Goal: Information Seeking & Learning: Learn about a topic

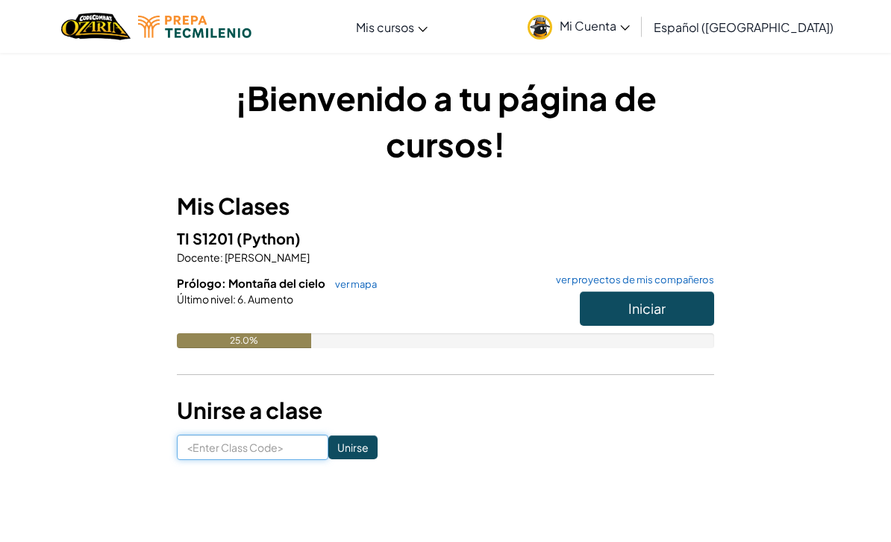
click at [260, 447] on input at bounding box center [252, 447] width 151 height 25
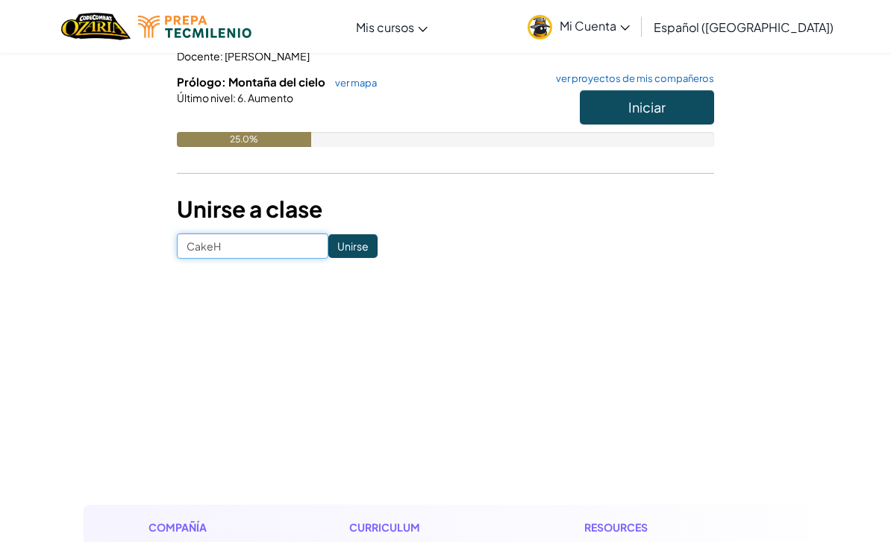
scroll to position [202, 0]
type input "CakeHorseDay"
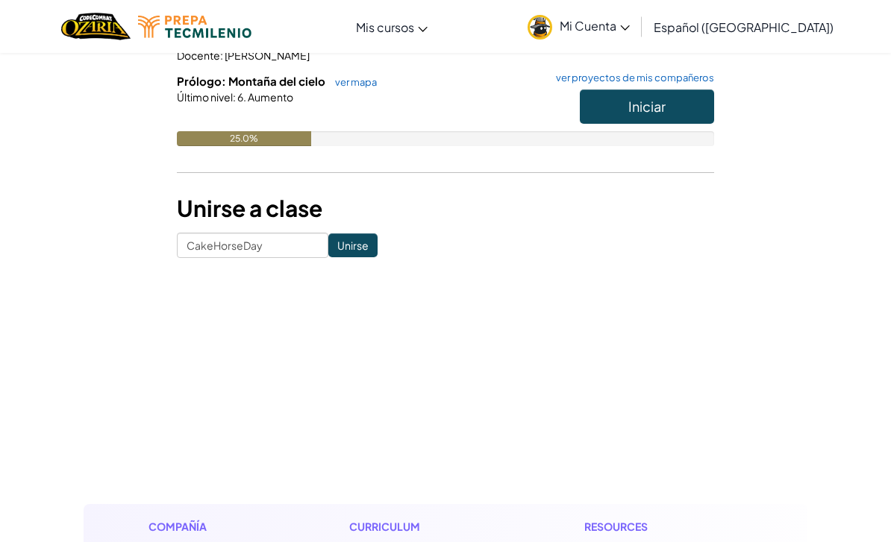
click at [355, 251] on input "Unirse" at bounding box center [352, 245] width 49 height 24
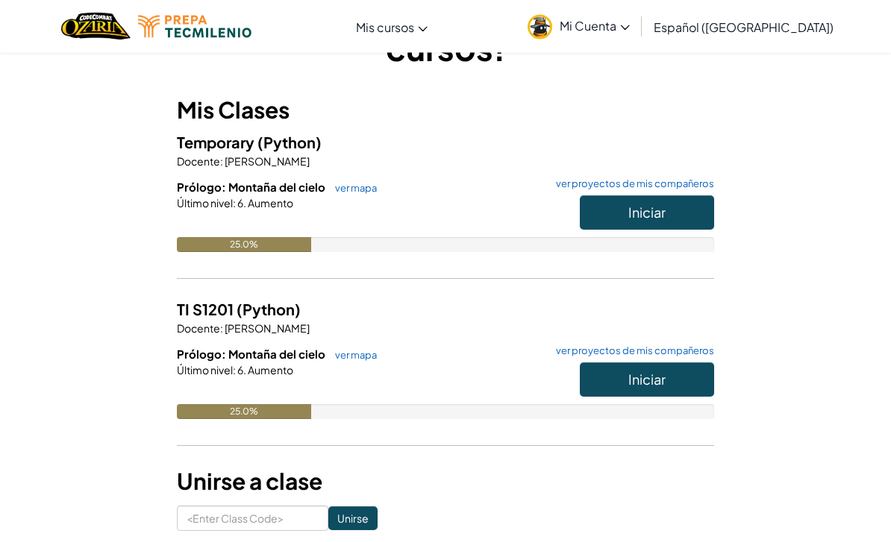
scroll to position [96, 0]
click at [682, 220] on button "Iniciar" at bounding box center [647, 212] width 134 height 34
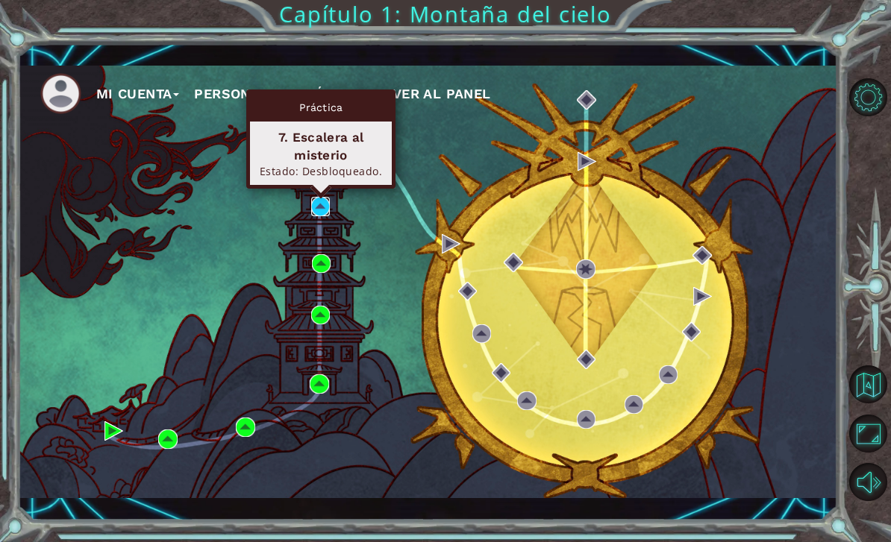
click at [315, 208] on img at bounding box center [320, 206] width 19 height 19
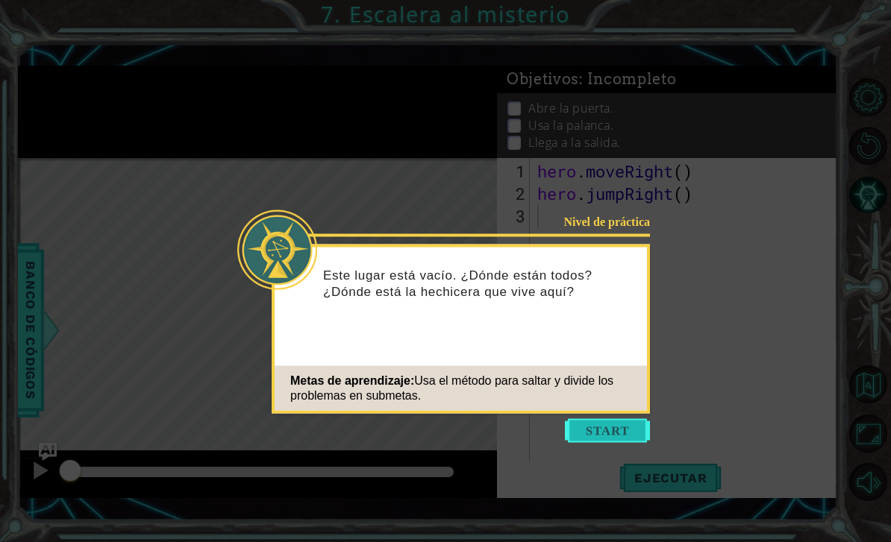
click at [605, 433] on button "Start" at bounding box center [607, 431] width 85 height 24
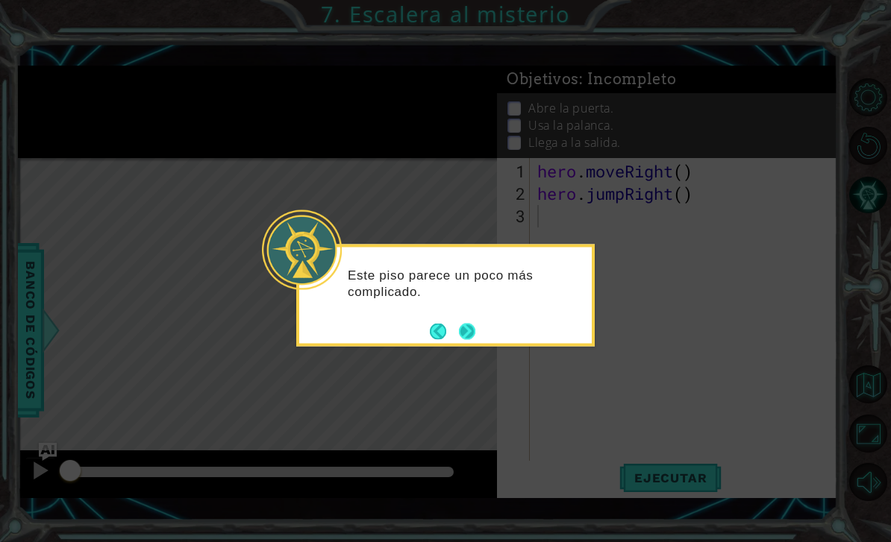
click at [470, 339] on button "Next" at bounding box center [467, 331] width 17 height 17
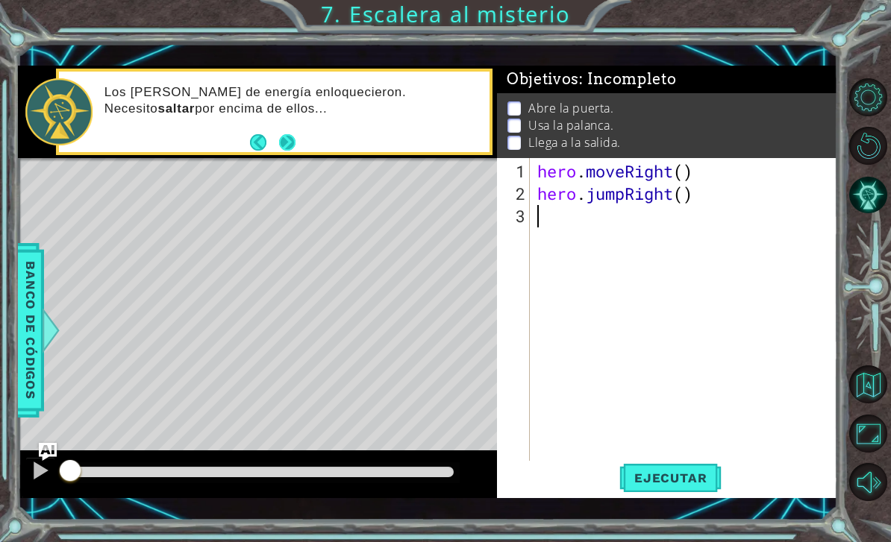
click at [289, 148] on button "Next" at bounding box center [286, 142] width 17 height 17
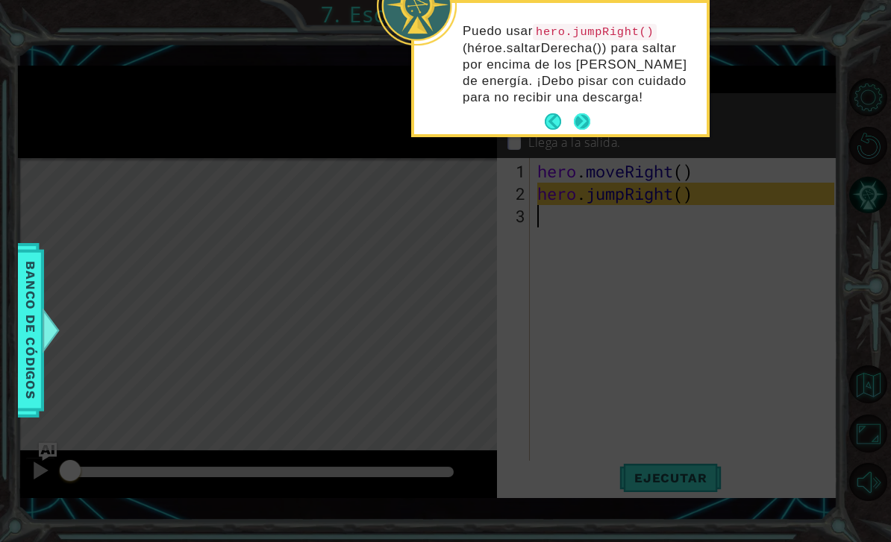
click at [589, 122] on button "Next" at bounding box center [581, 121] width 17 height 17
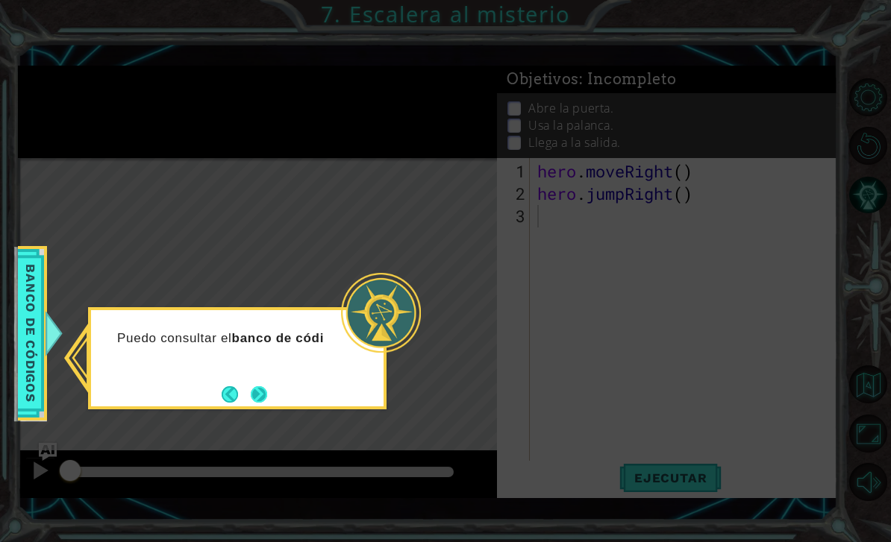
click at [260, 403] on button "Next" at bounding box center [259, 394] width 17 height 17
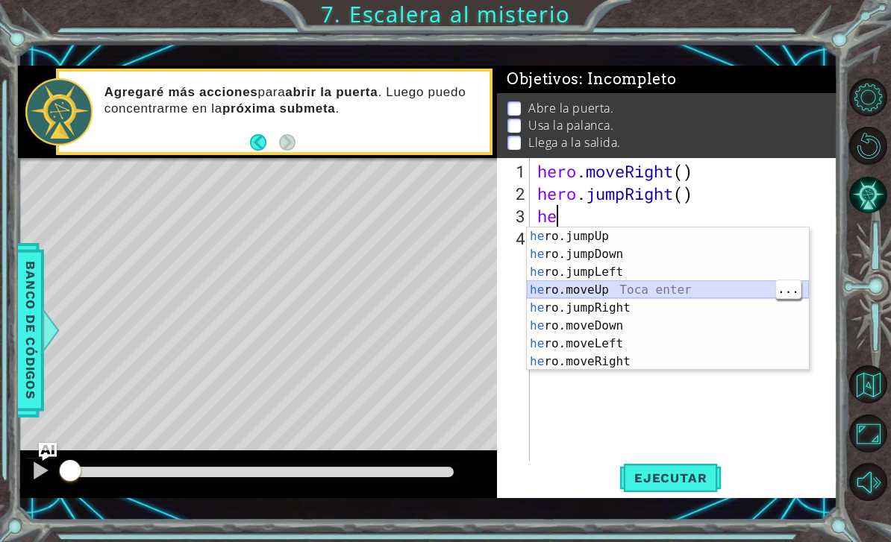
type textarea "hero.moveUp(1)"
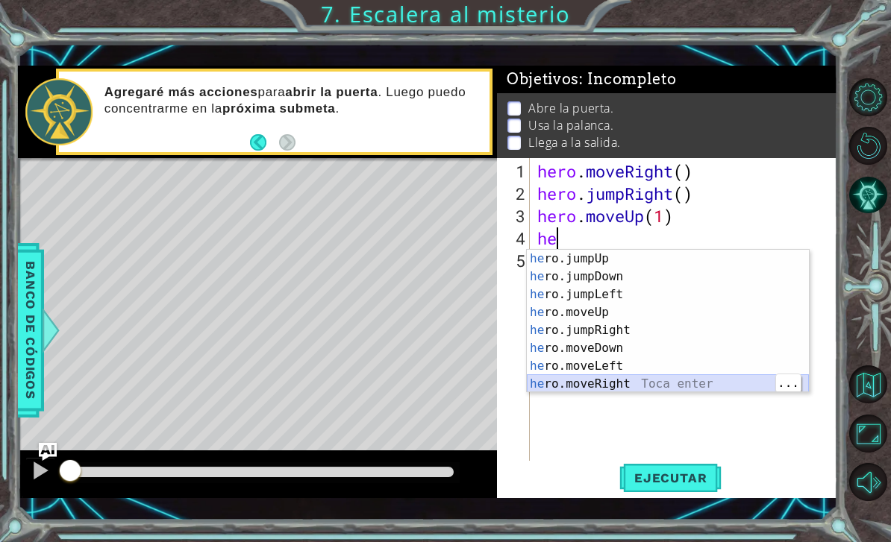
type textarea "hero.moveRight(1)"
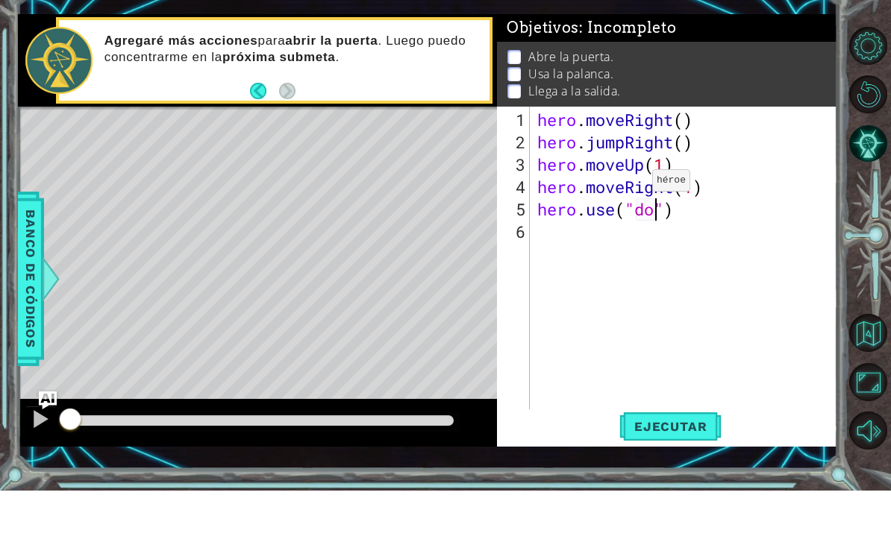
scroll to position [0, 6]
type textarea "hero.use("door")"
click at [653, 471] on span "Ejecutar" at bounding box center [670, 478] width 102 height 15
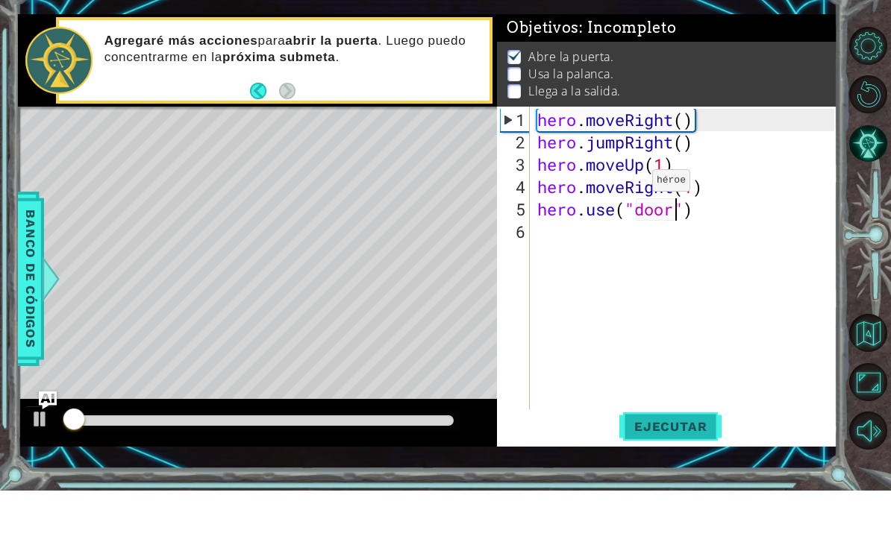
scroll to position [1, 0]
click at [652, 471] on span "Ejecutar" at bounding box center [670, 478] width 102 height 15
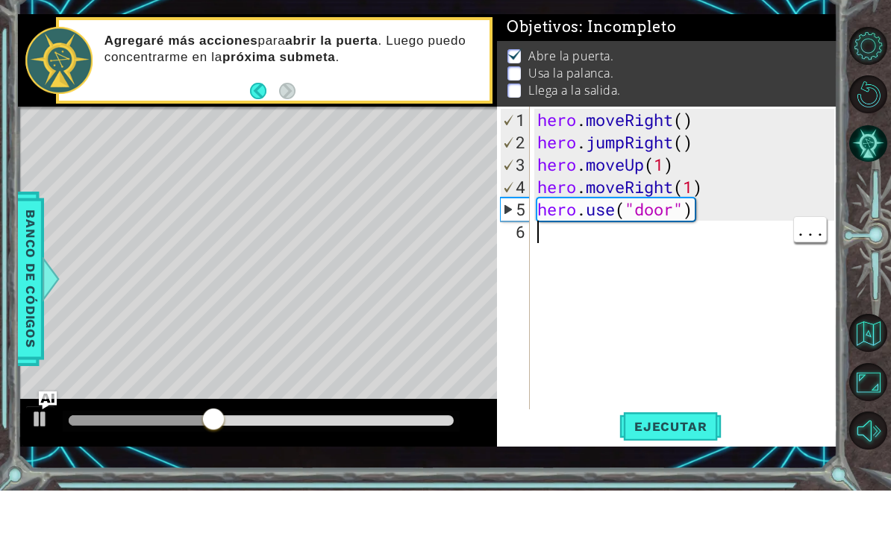
scroll to position [0, 0]
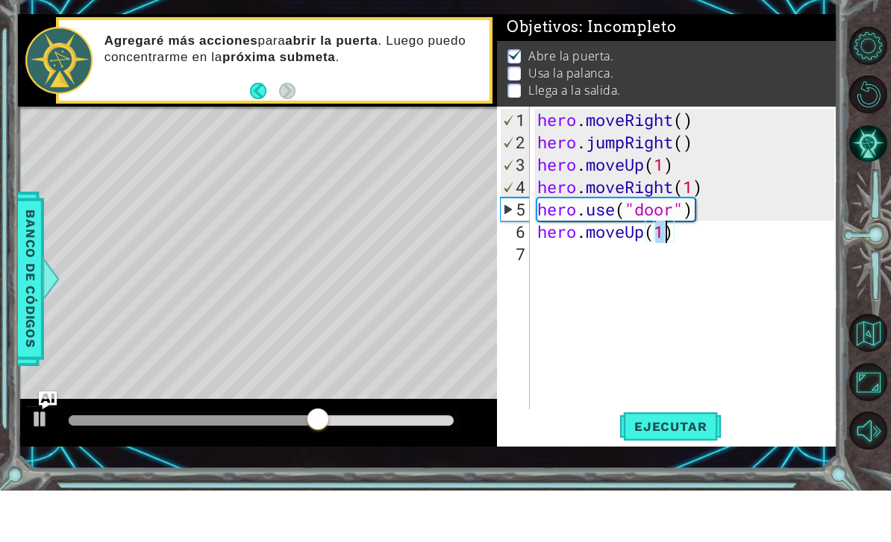
type textarea "hero.moveUp(2)"
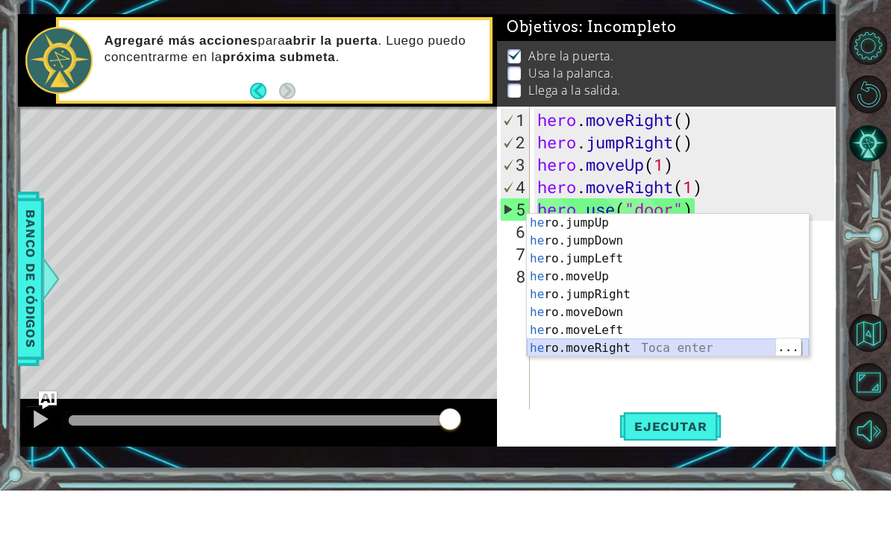
type textarea "hero.moveRight(1)"
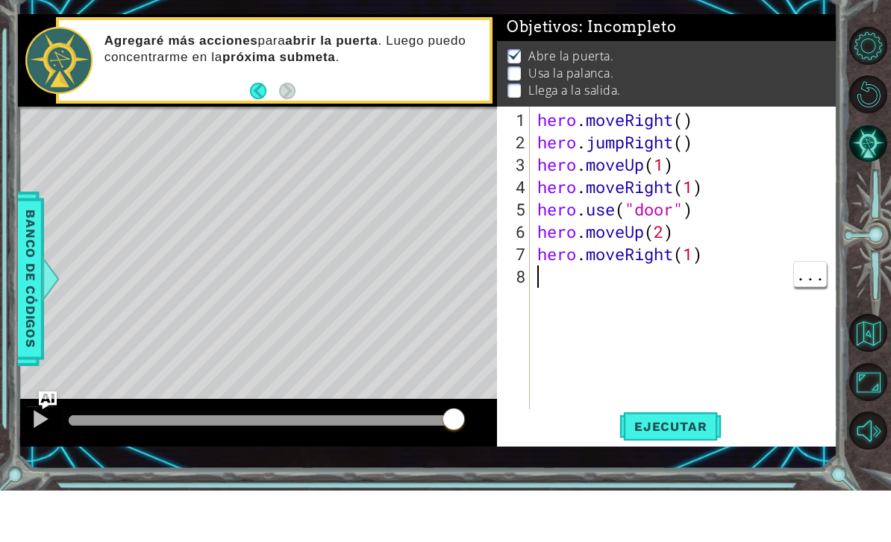
type textarea "h"
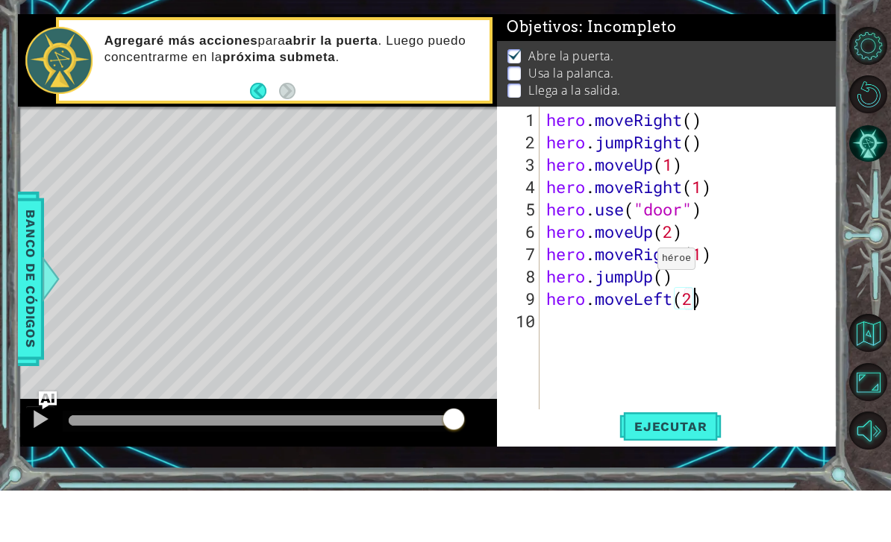
scroll to position [0, 7]
type textarea "hero.moveLeft(2)"
click at [662, 471] on span "Ejecutar" at bounding box center [670, 478] width 102 height 15
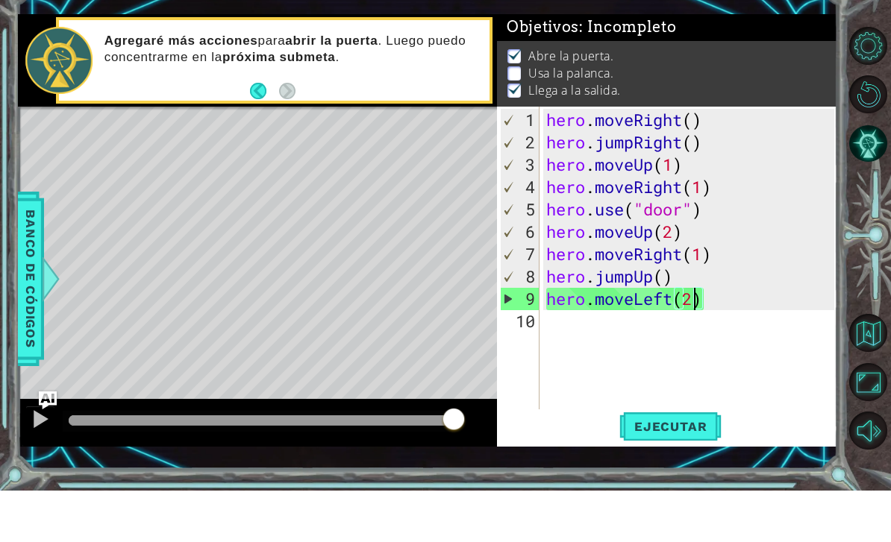
scroll to position [0, 0]
click at [716, 309] on div "hero . moveRight ( ) hero . jumpRight ( ) hero . moveUp ( 1 ) hero . moveRight …" at bounding box center [692, 339] width 298 height 358
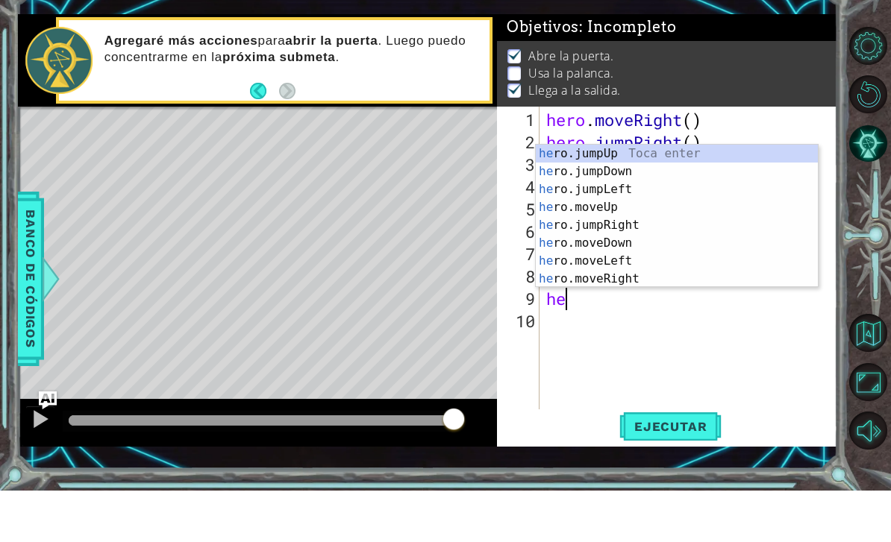
type textarea "h"
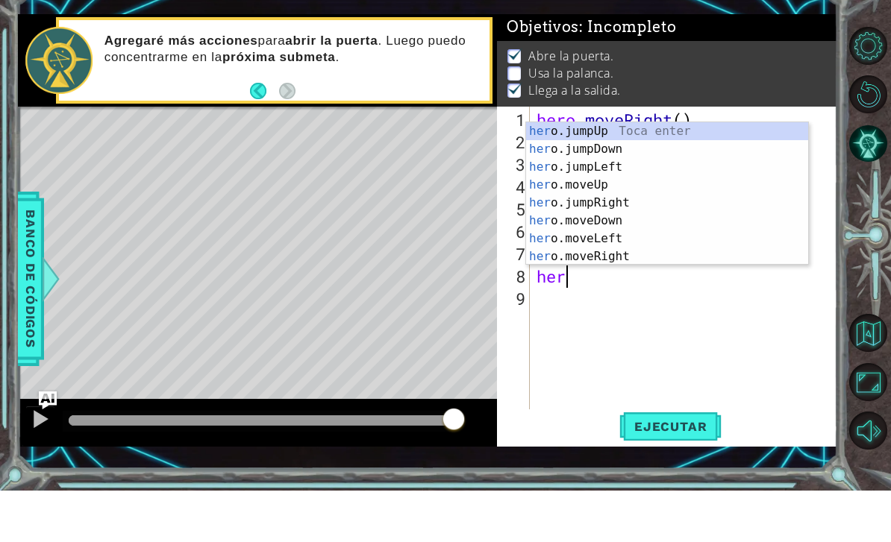
type textarea "h"
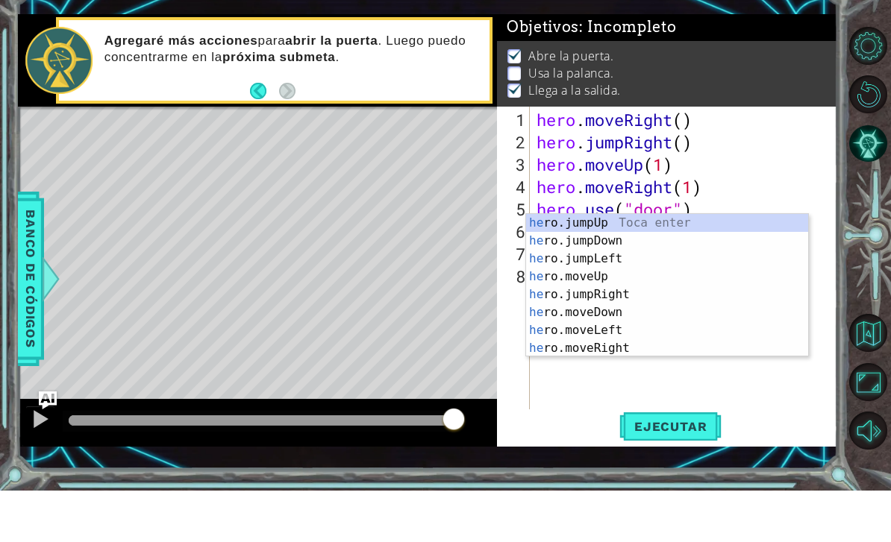
type textarea "h"
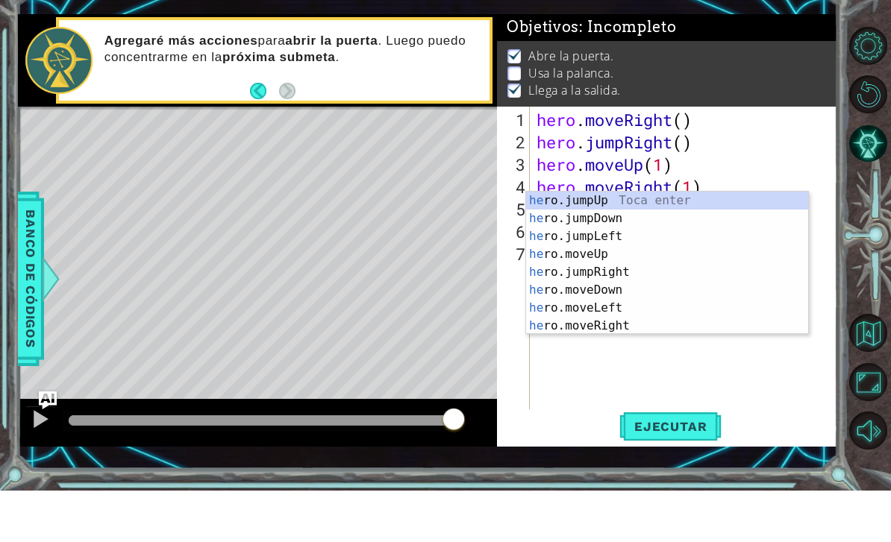
type textarea "h"
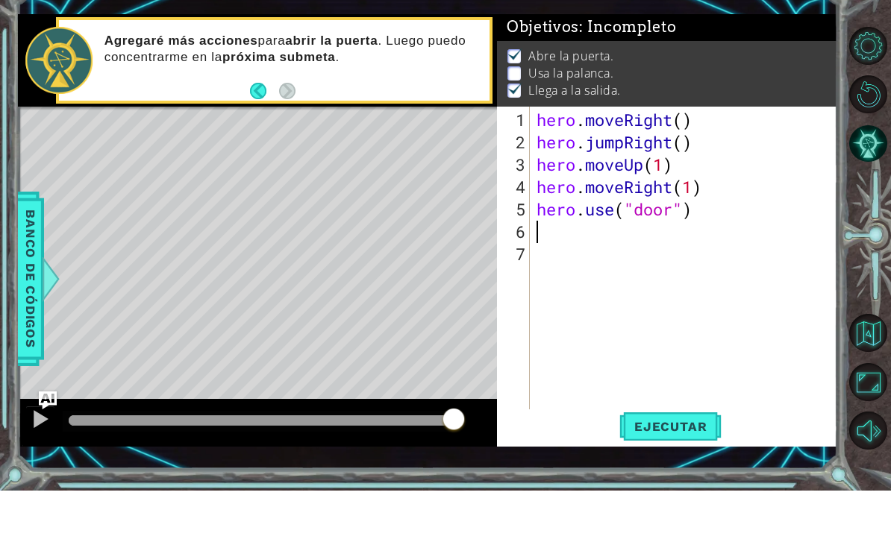
type textarea "hero.use("door")"
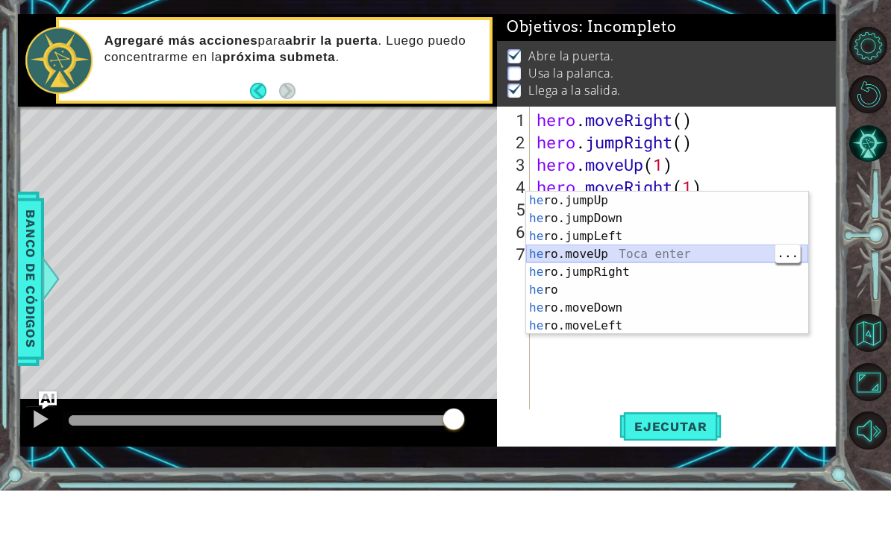
type textarea "hero.moveUp(1)"
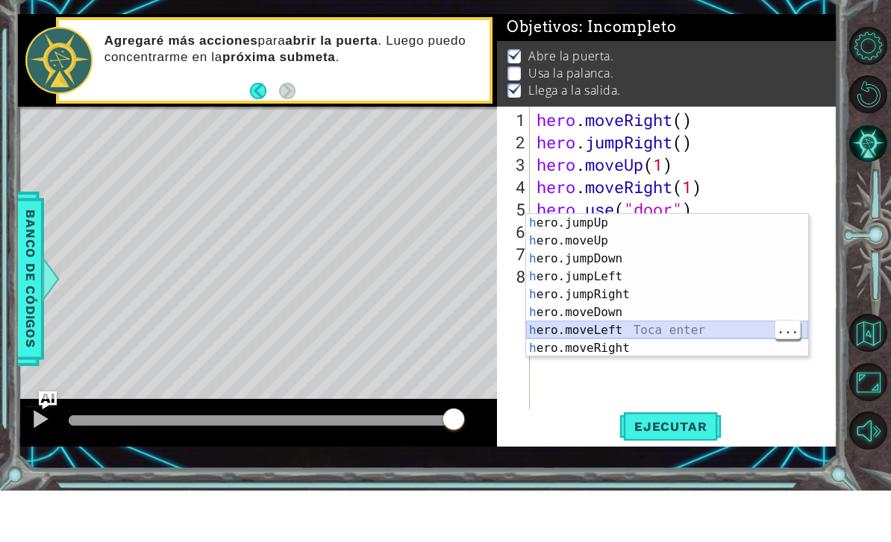
type textarea "hero.moveLeft(1)"
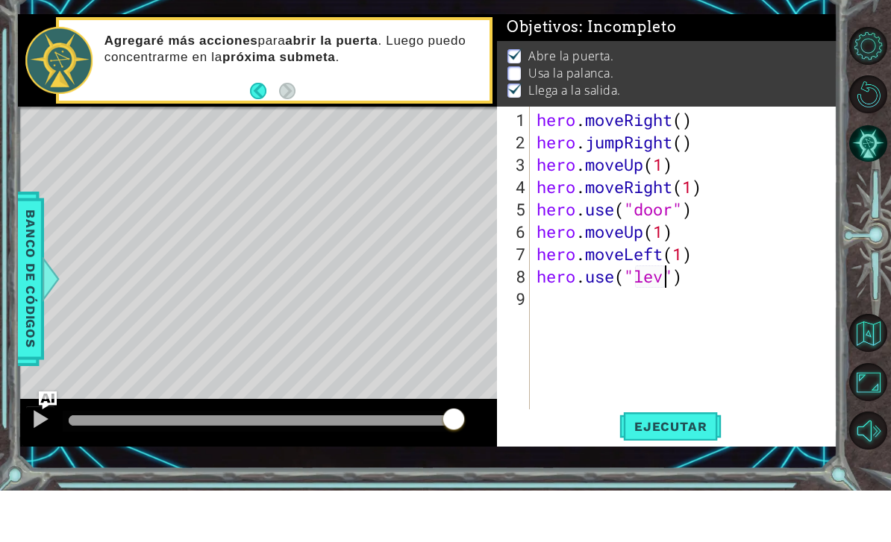
scroll to position [0, 6]
type textarea "hero.use("lever")"
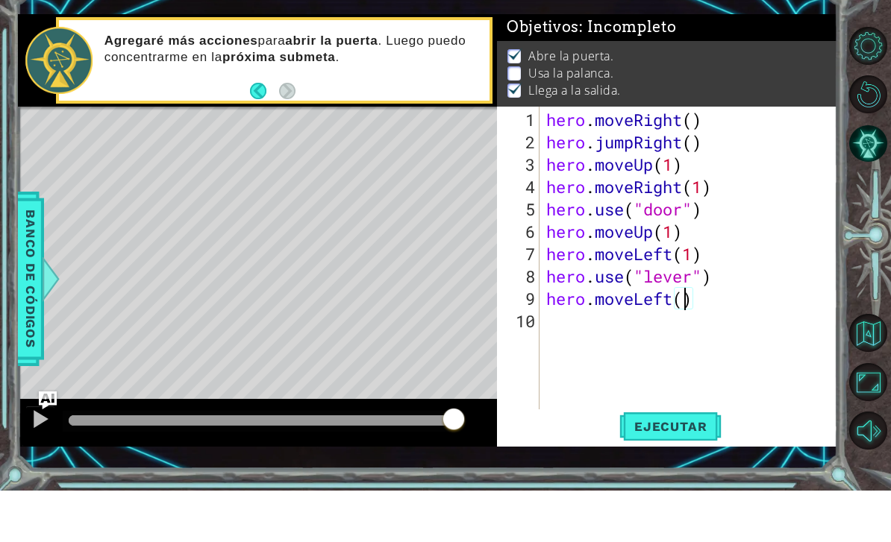
type textarea "hero.moveLeft(2)"
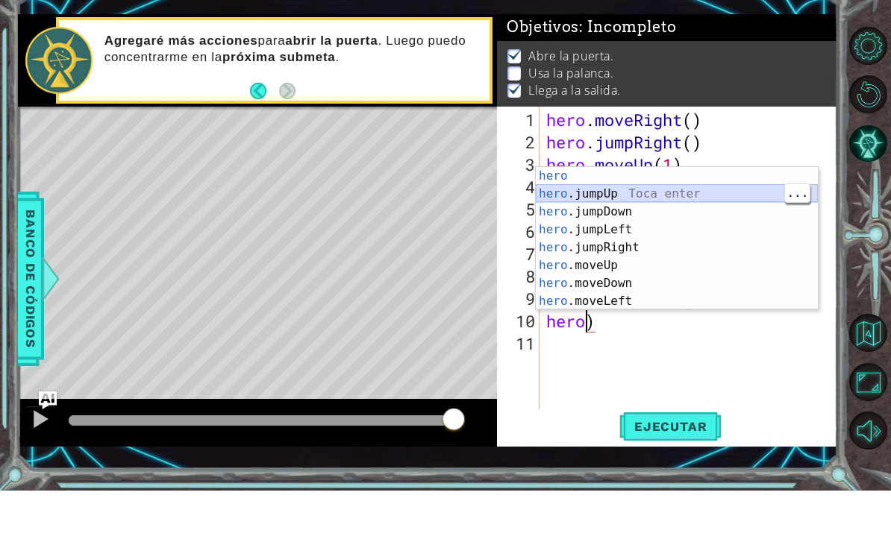
type textarea "hero.jumpUp()"
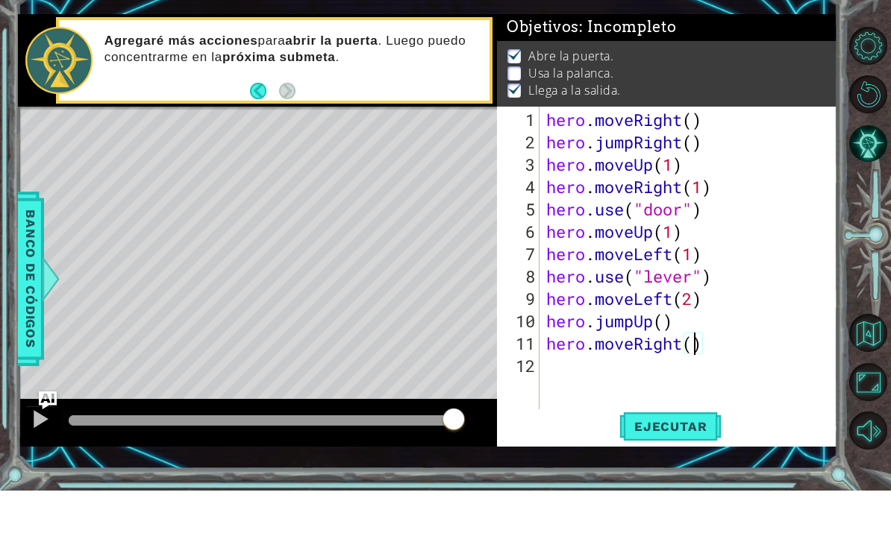
scroll to position [0, 7]
click at [687, 471] on span "Ejecutar" at bounding box center [670, 478] width 102 height 15
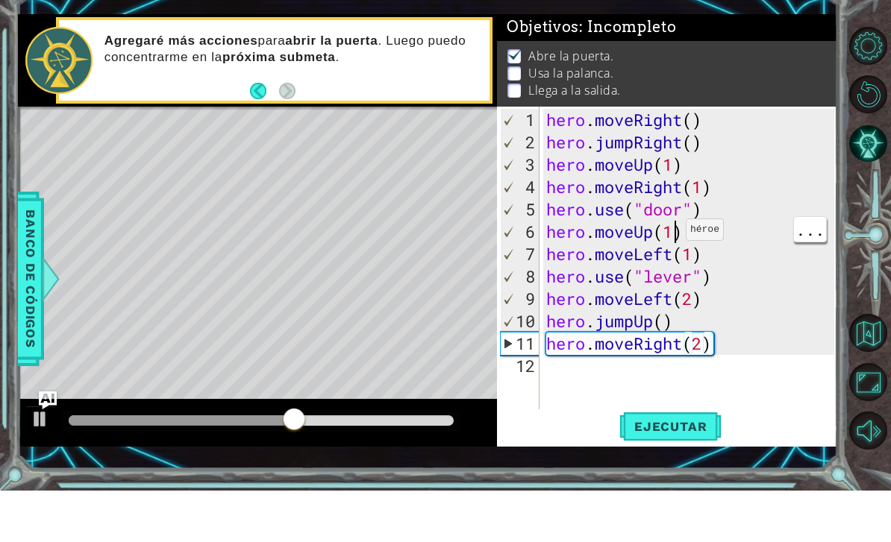
scroll to position [0, 5]
type textarea "hero.moveUp(2)"
click at [695, 461] on button "Ejecutar" at bounding box center [670, 478] width 102 height 34
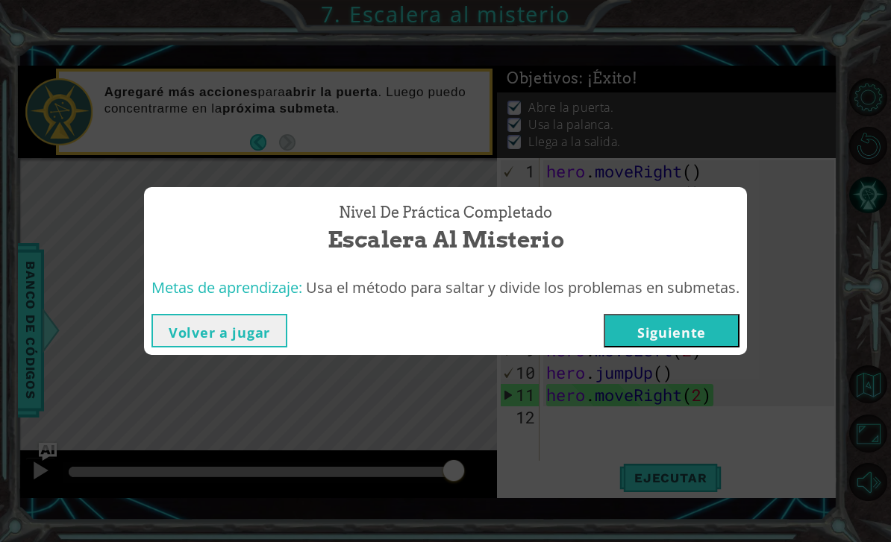
click at [661, 335] on button "Siguiente" at bounding box center [672, 331] width 136 height 34
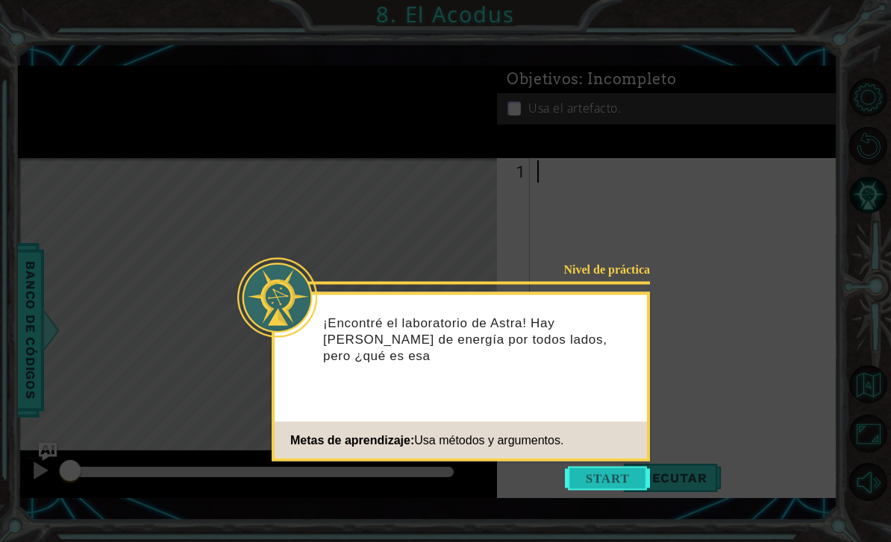
click at [590, 467] on button "Start" at bounding box center [607, 479] width 85 height 24
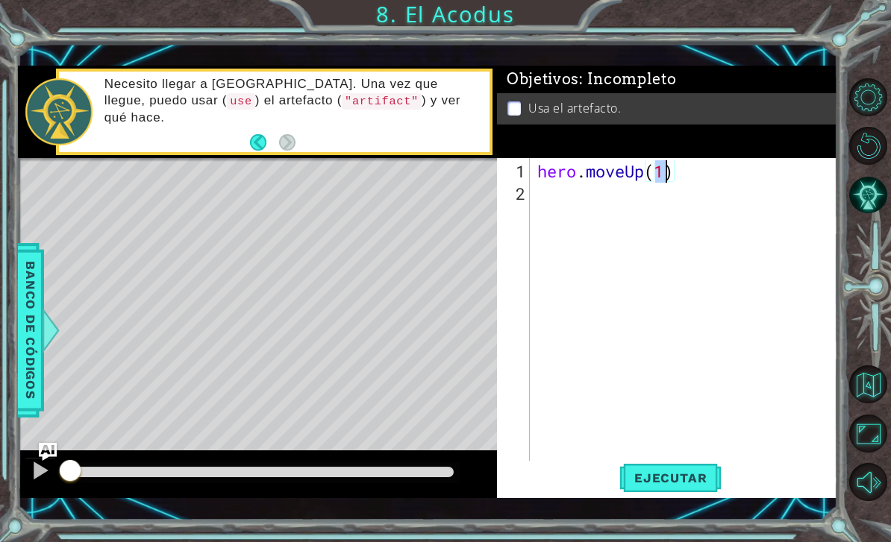
type textarea "hero.moveUp(2)"
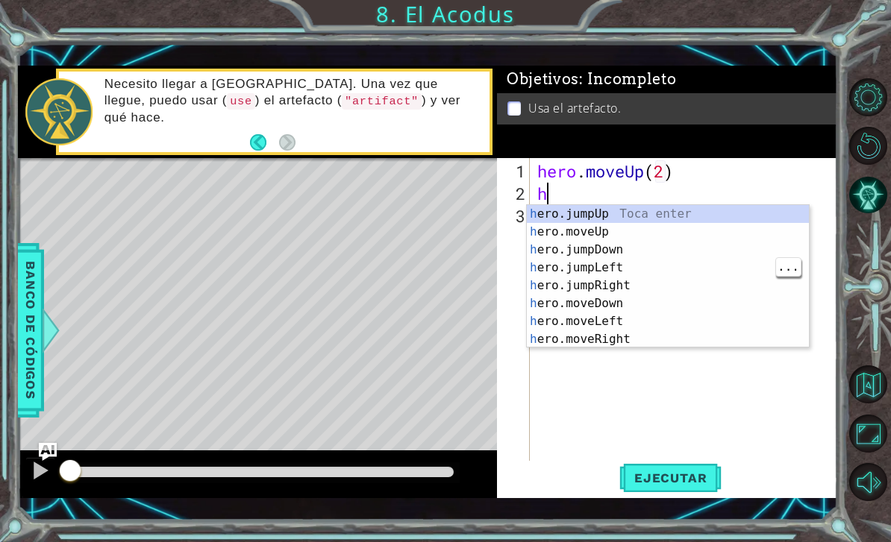
type textarea "he"
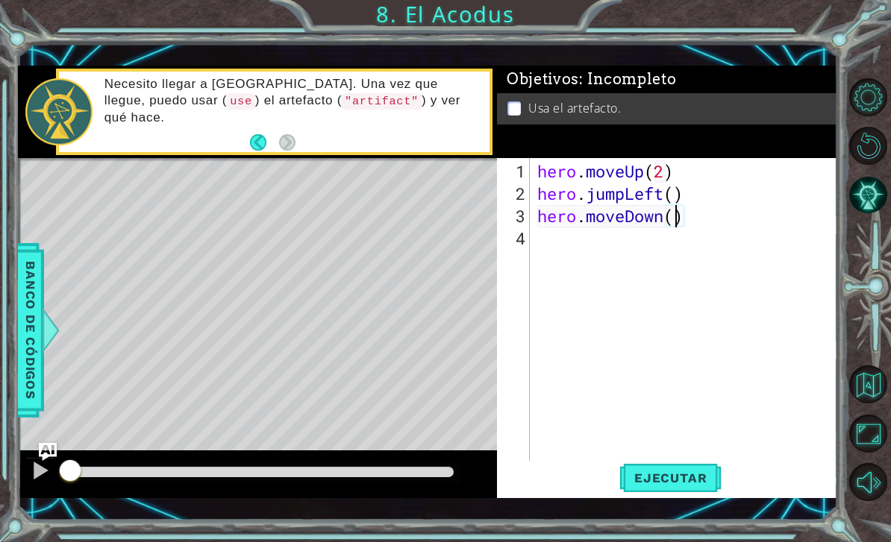
type textarea "hero.moveDown(2)"
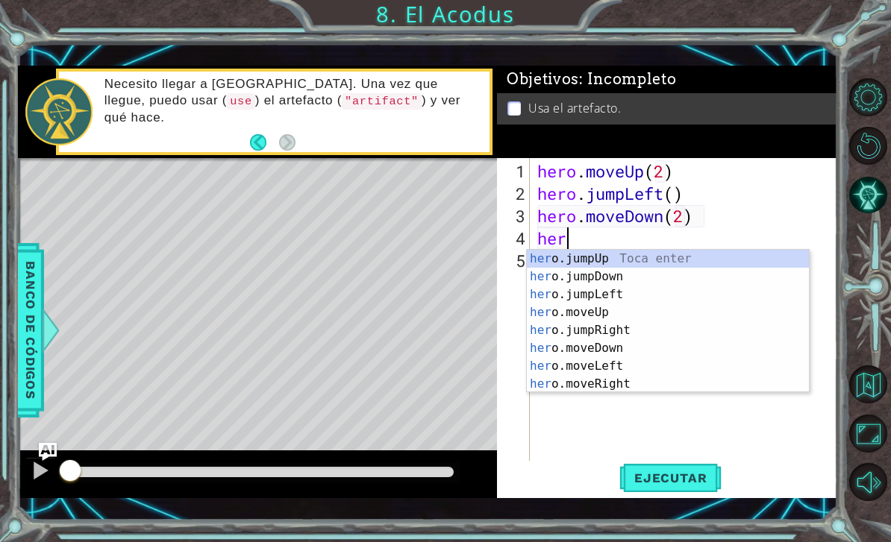
type textarea "hero"
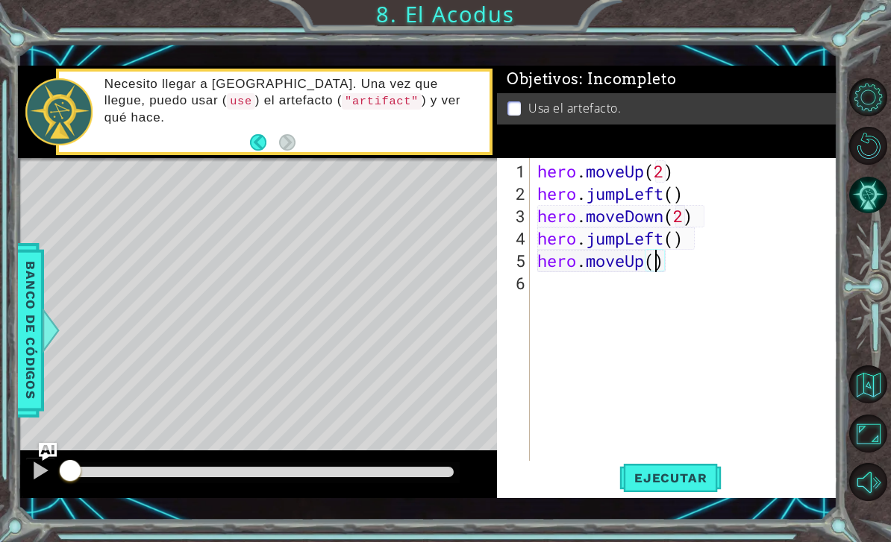
type textarea "hero.moveUp(2)"
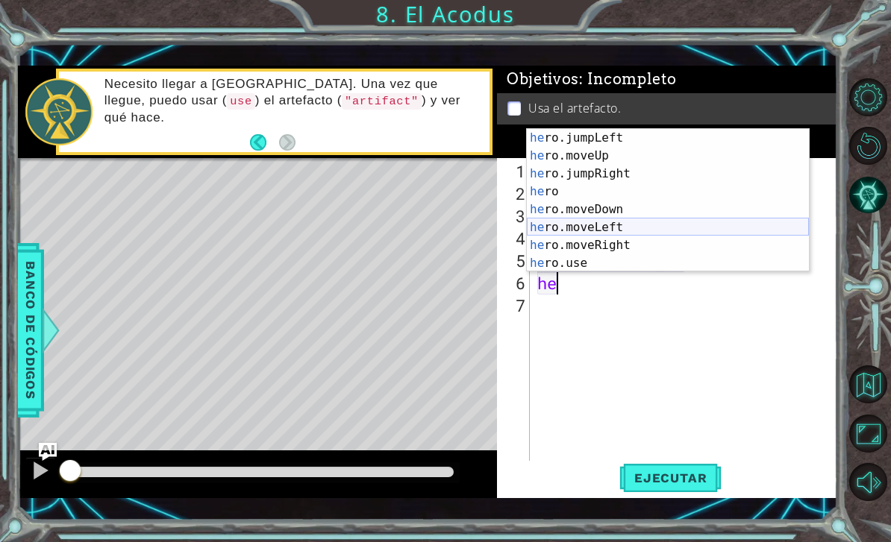
scroll to position [36, 0]
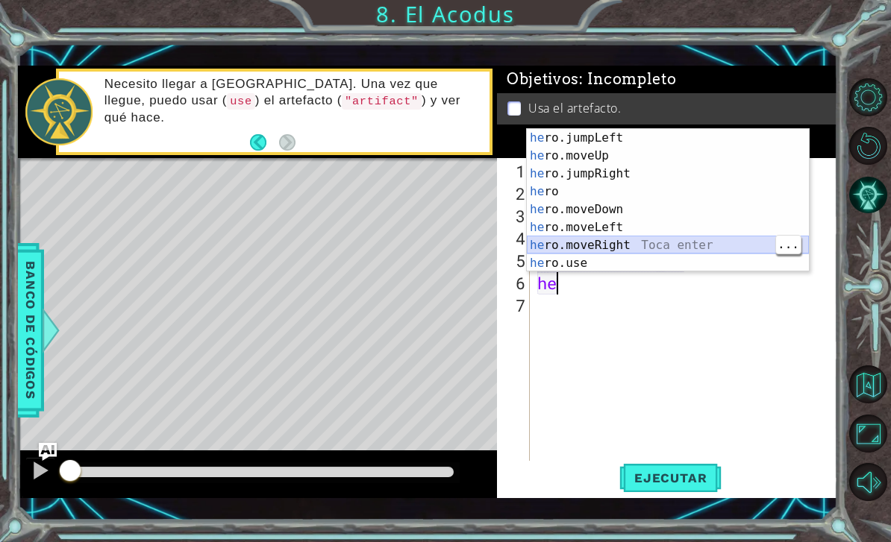
type textarea "hero.moveRight(1)"
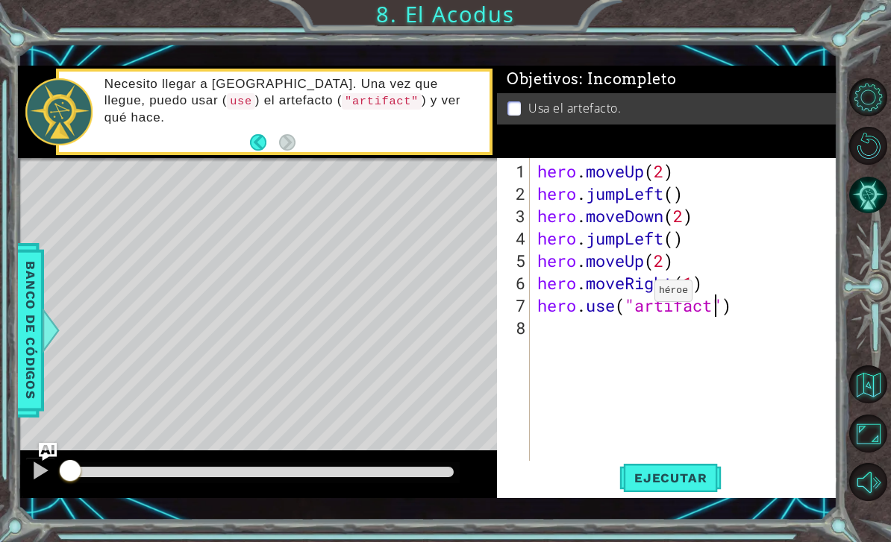
scroll to position [0, 7]
click at [681, 485] on span "Ejecutar" at bounding box center [670, 478] width 102 height 15
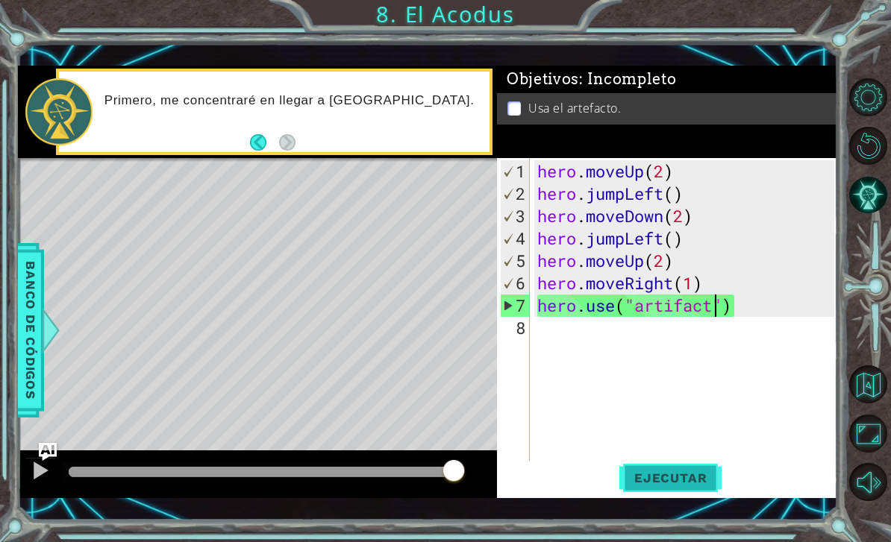
click at [665, 475] on span "Ejecutar" at bounding box center [670, 478] width 102 height 15
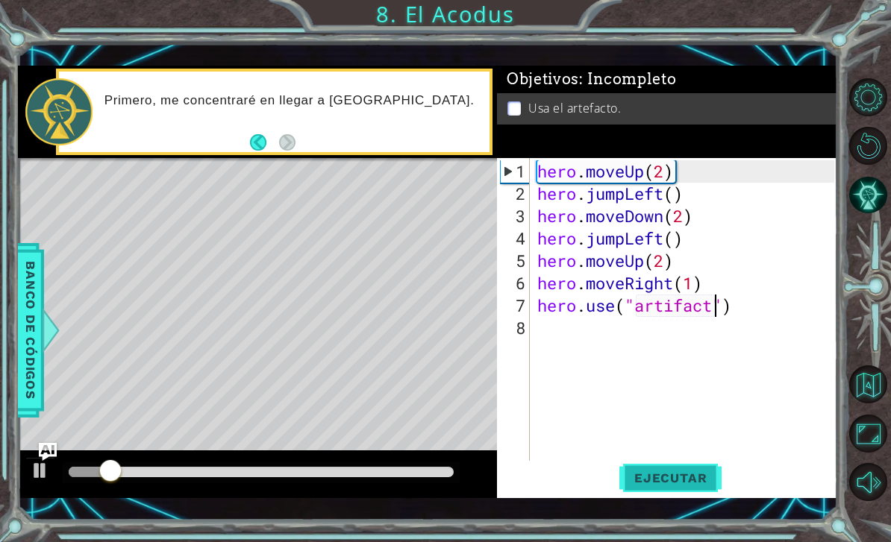
click at [665, 474] on span "Ejecutar" at bounding box center [670, 478] width 102 height 15
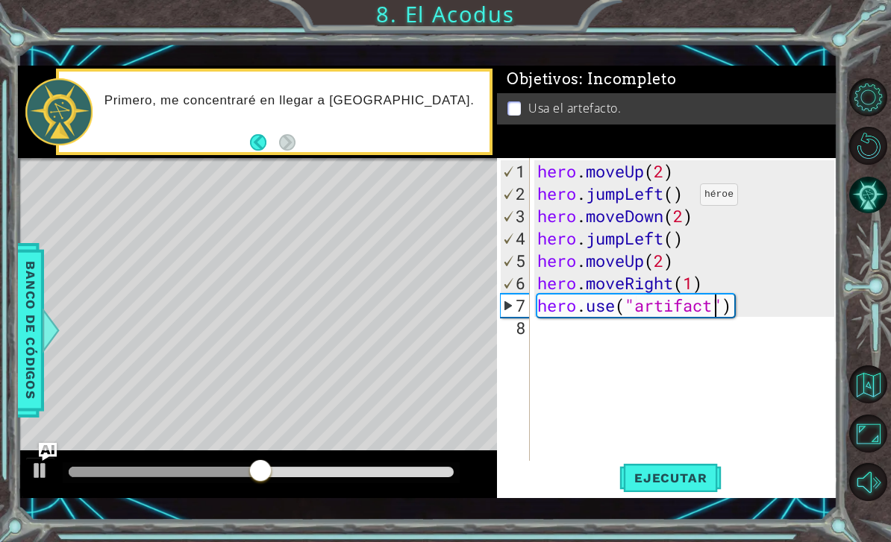
scroll to position [0, 6]
click at [677, 493] on button "Ejecutar" at bounding box center [670, 478] width 102 height 34
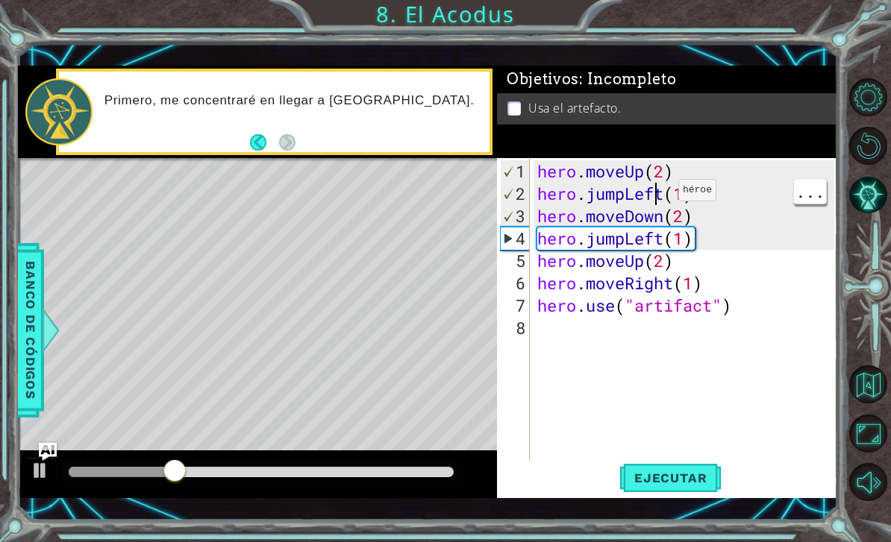
click at [656, 197] on div "hero . moveUp ( 2 ) hero . jumpLeft ( 1 ) hero . moveDown ( 2 ) hero . jumpLeft…" at bounding box center [687, 339] width 307 height 358
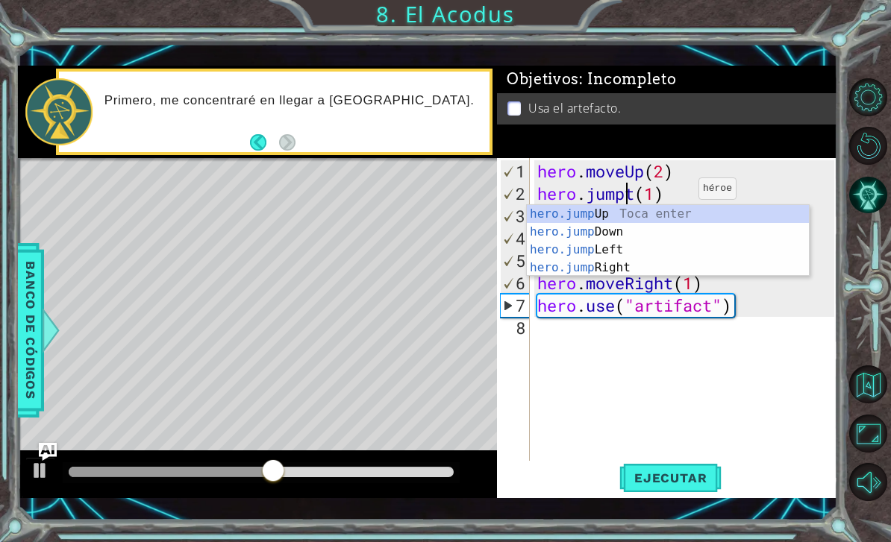
scroll to position [0, 4]
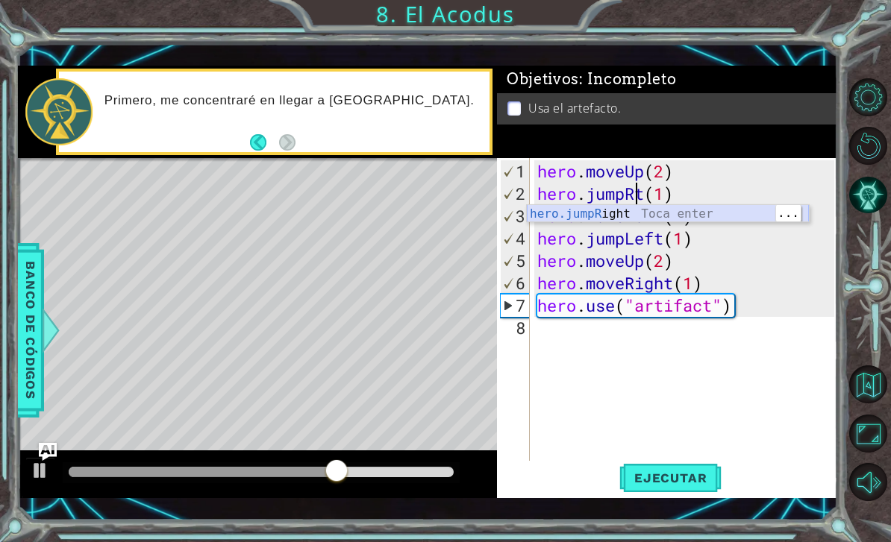
click at [672, 215] on div "hero.jumpR ight Toca enter" at bounding box center [668, 232] width 282 height 54
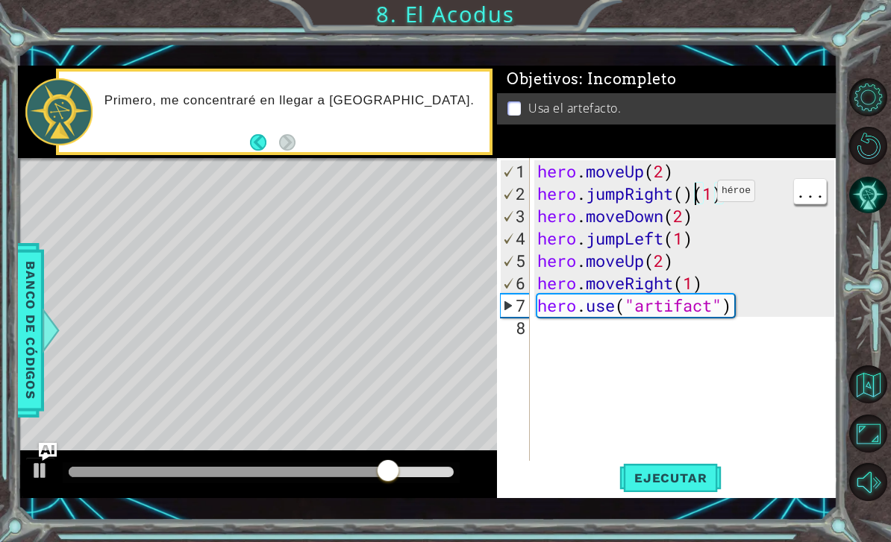
click at [695, 198] on div "hero . moveUp ( 2 ) hero . jumpRight ( ) ( 1 ) hero . moveDown ( 2 ) hero . jum…" at bounding box center [687, 339] width 307 height 358
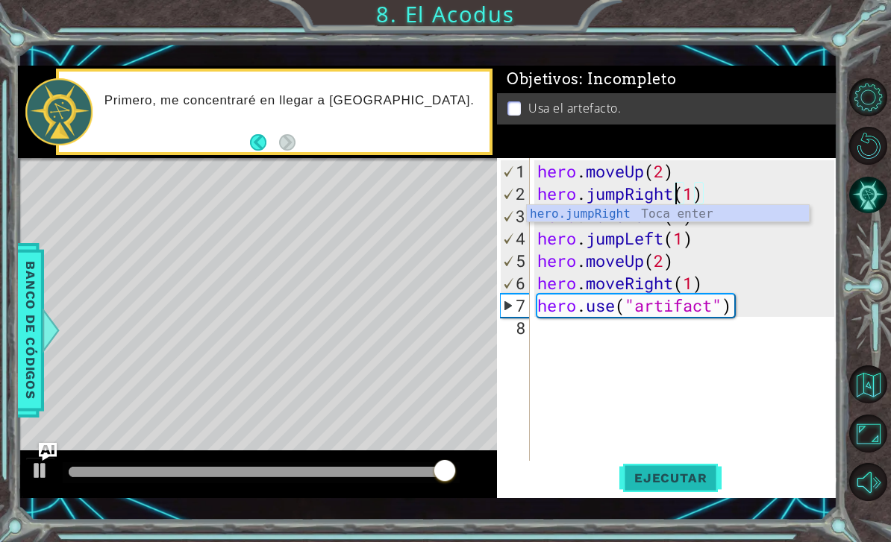
click at [675, 480] on span "Ejecutar" at bounding box center [670, 478] width 102 height 15
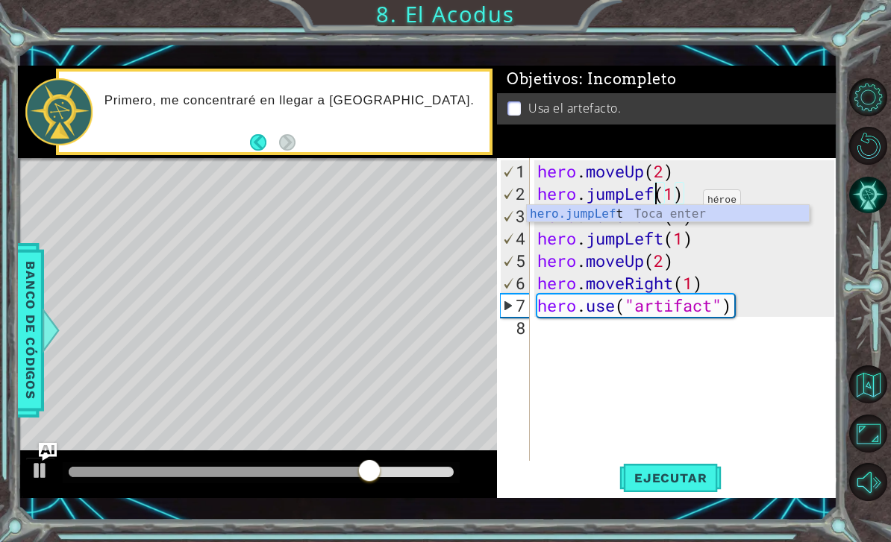
scroll to position [0, 5]
click at [680, 217] on div "hero.jumpLeft Toca enter" at bounding box center [668, 232] width 282 height 54
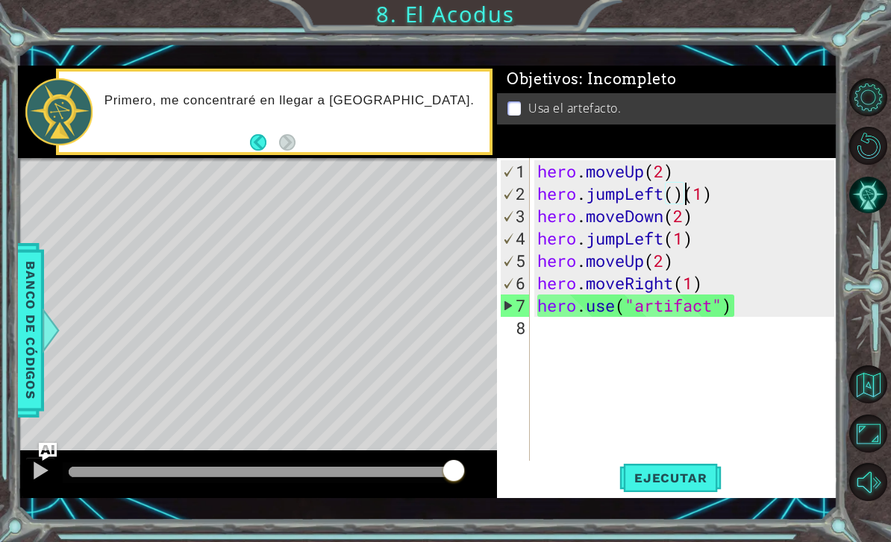
click at [736, 489] on div "Ejecutar" at bounding box center [671, 478] width 340 height 34
click at [718, 483] on span "Ejecutar" at bounding box center [670, 478] width 102 height 15
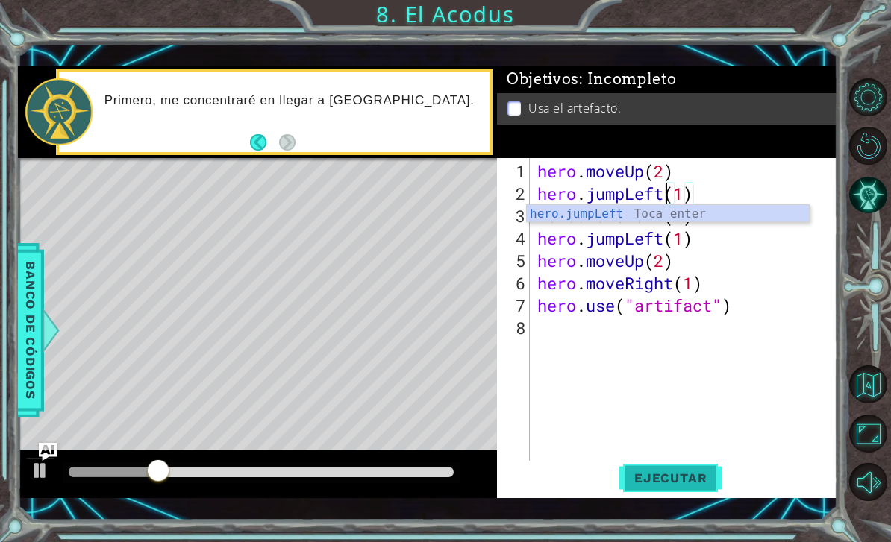
click at [681, 484] on span "Ejecutar" at bounding box center [670, 478] width 102 height 15
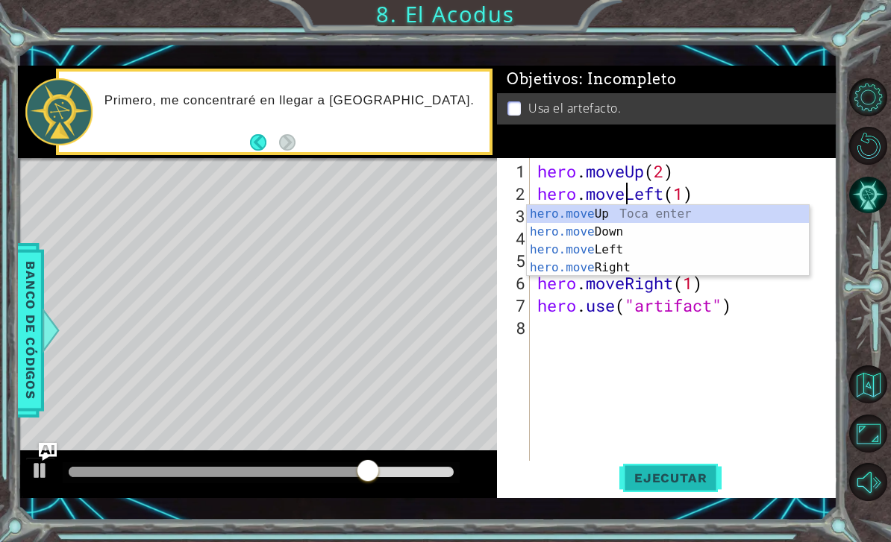
scroll to position [0, 4]
type textarea "hero.moveLeft(1)"
click at [682, 484] on span "Ejecutar" at bounding box center [670, 478] width 102 height 15
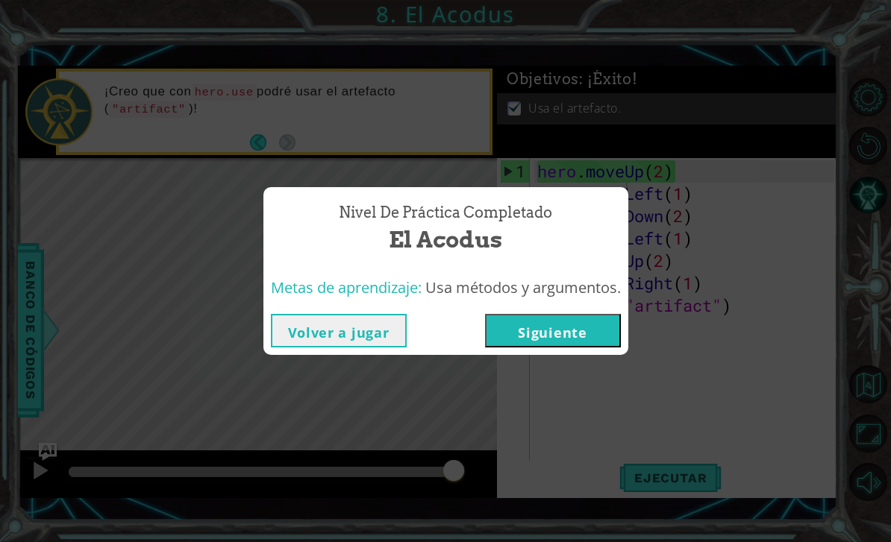
click at [558, 332] on button "Siguiente" at bounding box center [553, 331] width 136 height 34
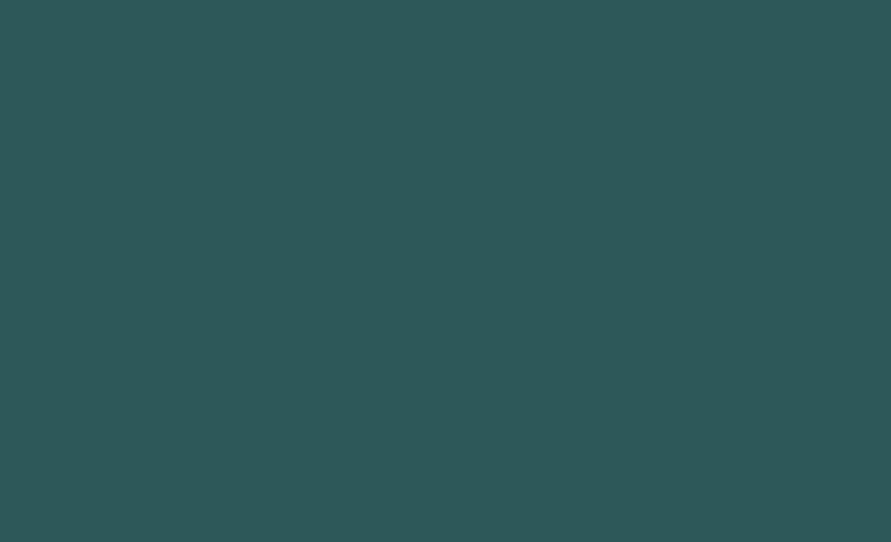
scroll to position [48, 0]
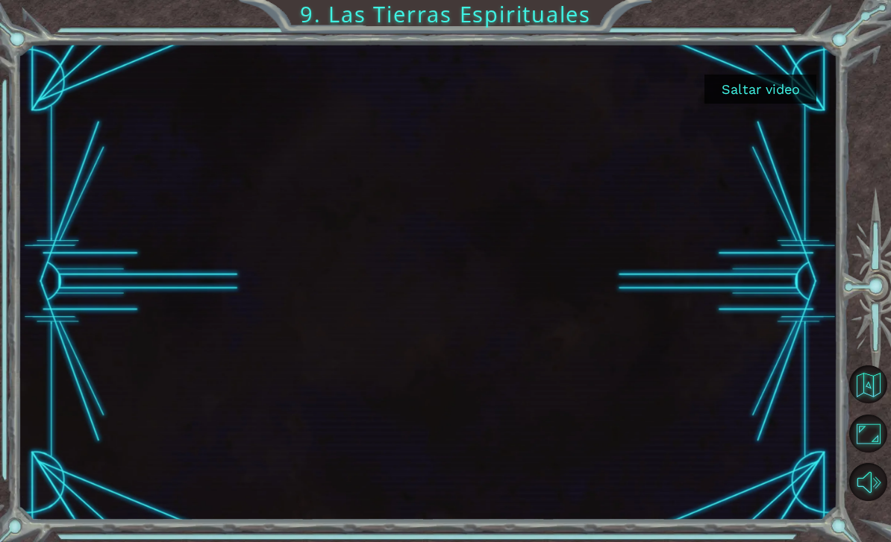
click at [742, 95] on button "Saltar video" at bounding box center [760, 89] width 112 height 29
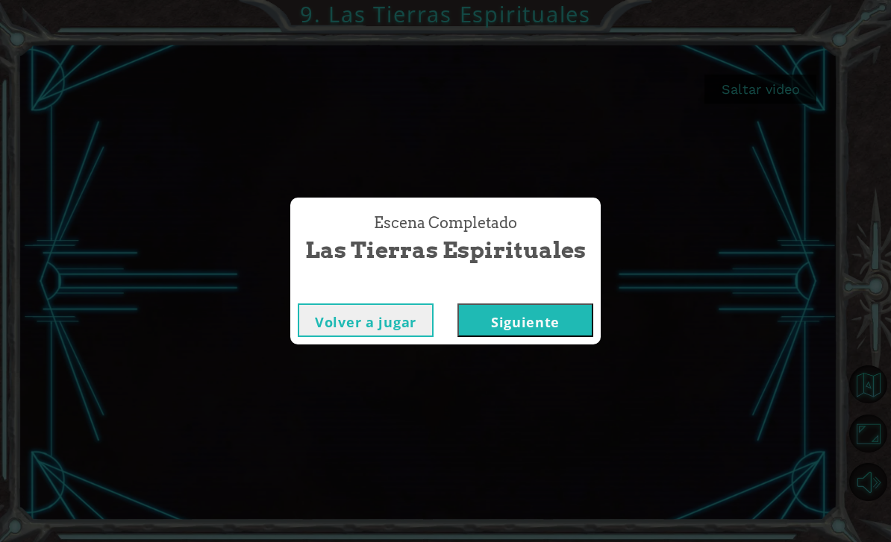
click at [544, 323] on button "Siguiente" at bounding box center [525, 321] width 136 height 34
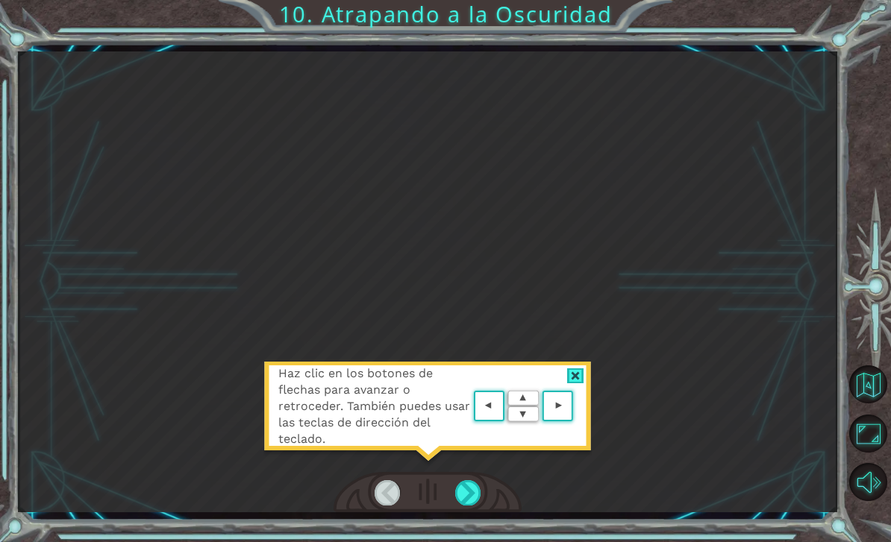
click at [465, 517] on div "Haz clic en los botones de flechas para avanzar o retroceder. También puedes us…" at bounding box center [428, 281] width 820 height 477
click at [467, 538] on div "Haz clic en los botones de flechas para avanzar o retroceder. También puedes us…" at bounding box center [445, 271] width 891 height 542
click at [562, 442] on div "Haz clic en los botones de flechas para avanzar o retroceder. También puedes us…" at bounding box center [427, 414] width 328 height 104
click at [577, 407] on area at bounding box center [577, 407] width 0 height 0
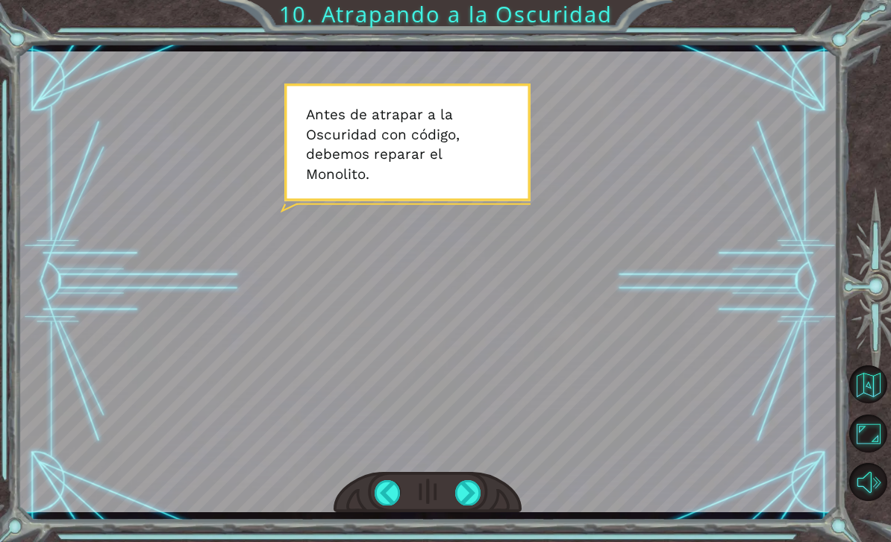
click at [468, 541] on div "Temporary Text A n t e s d e a t r a p a r a l a O s c u r i d a d c o n c ó d …" at bounding box center [445, 271] width 891 height 542
click at [469, 541] on div "Temporary Text A n t e s d e a t r a p a r a l a O s c u r i d a d c o n c ó d …" at bounding box center [445, 271] width 891 height 542
click at [468, 542] on div "Temporary Text A n t e s d e a t r a p a r a l a O s c u r i d a d c o n c ó d …" at bounding box center [445, 271] width 891 height 542
click at [881, 501] on button "Sonido apagado" at bounding box center [868, 482] width 38 height 38
click at [862, 542] on html "Temporary Text A n t e s d e a t r a p a r a l a O s c u r i d a d c o n c ó d …" at bounding box center [445, 271] width 891 height 542
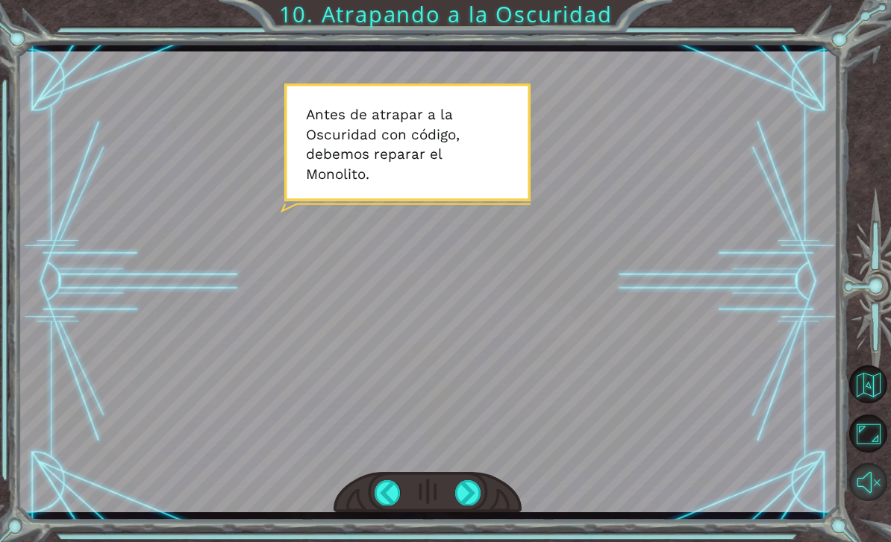
click at [867, 501] on button "Sonido encendido" at bounding box center [868, 482] width 38 height 38
click at [593, 430] on div at bounding box center [428, 281] width 820 height 461
click at [248, 228] on div at bounding box center [428, 281] width 820 height 461
click at [468, 542] on html "Temporary Text A n t e s d e a t r a p a r a l a O s c u r i d a d c o n c ó d …" at bounding box center [445, 271] width 891 height 542
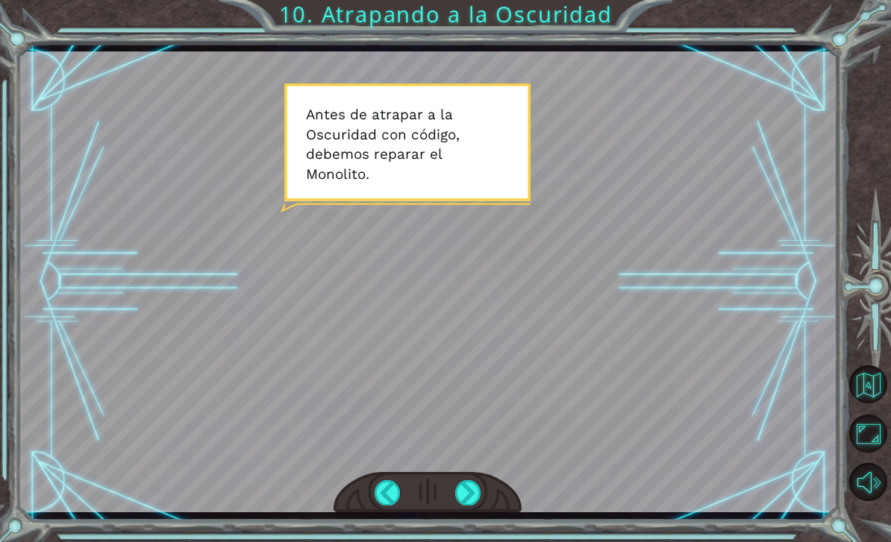
click at [468, 542] on html "Temporary Text A n t e s d e a t r a p a r a l a O s c u r i d a d c o n c ó d …" at bounding box center [445, 271] width 891 height 542
click at [379, 542] on div "Temporary Text A n t e s d e a t r a p a r a l a O s c u r i d a d c o n c ó d …" at bounding box center [445, 271] width 891 height 542
click at [379, 541] on div "Temporary Text A n t e s d e a t r a p a r a l a O s c u r i d a d c o n c ó d …" at bounding box center [445, 271] width 891 height 542
click at [463, 541] on div "Temporary Text A n t e s d e a t r a p a r a l a O s c u r i d a d c o n c ó d …" at bounding box center [445, 271] width 891 height 542
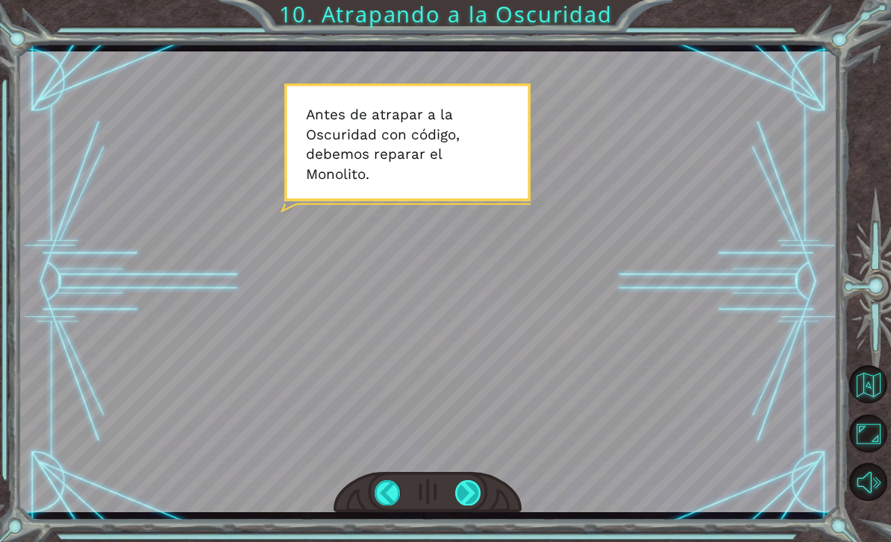
click at [465, 493] on div at bounding box center [468, 492] width 26 height 25
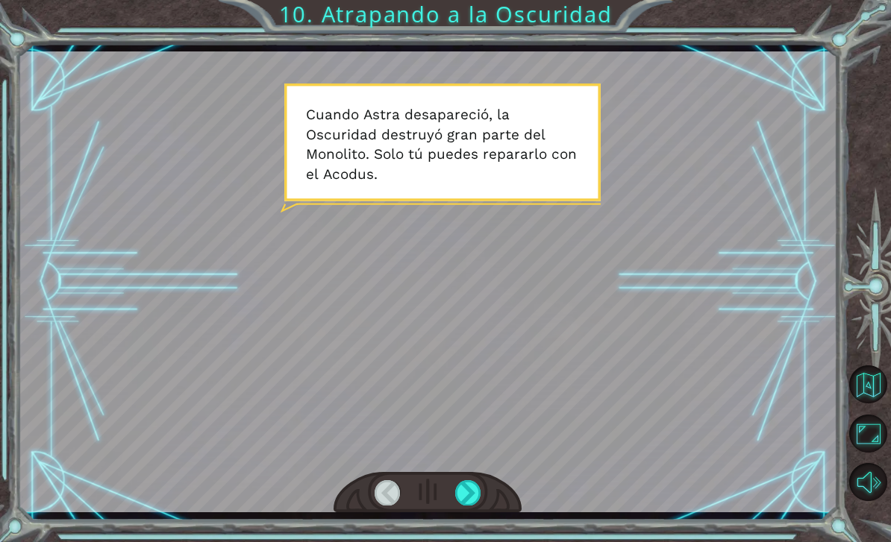
click at [481, 453] on div at bounding box center [428, 281] width 820 height 461
click at [465, 541] on div "Temporary Text A n t e s d e a t r a p a r a l a O s c u r i d a d c o n c ó d …" at bounding box center [445, 271] width 891 height 542
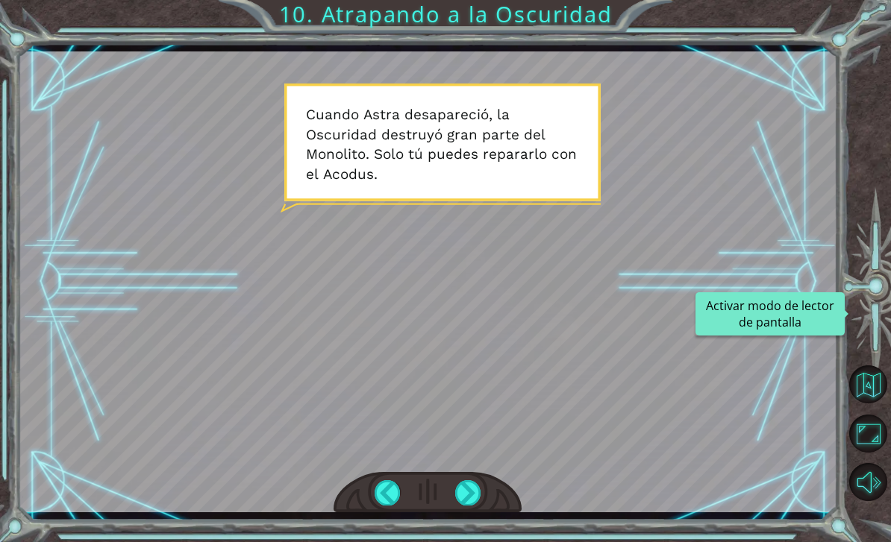
click at [862, 348] on div at bounding box center [870, 289] width 40 height 141
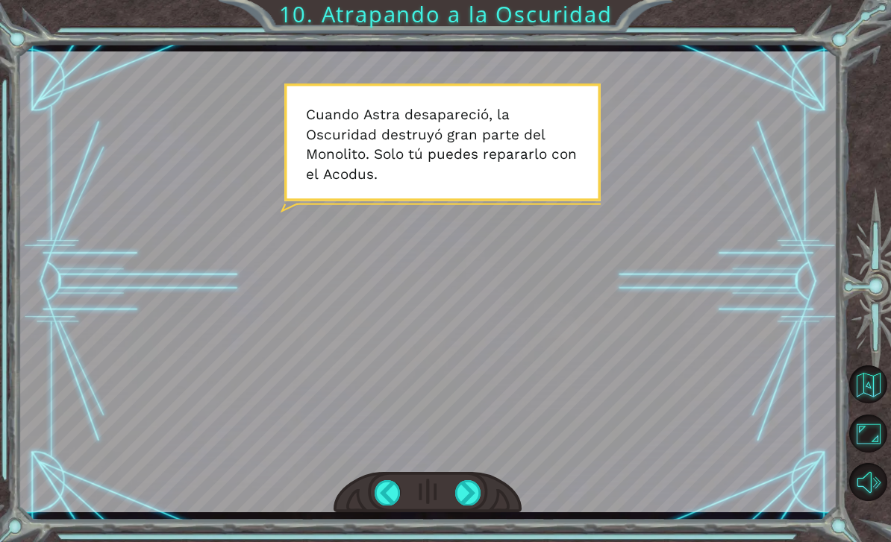
click at [871, 320] on div at bounding box center [870, 289] width 40 height 141
click at [878, 307] on div at bounding box center [870, 289] width 40 height 141
click at [836, 336] on div at bounding box center [428, 281] width 820 height 461
click at [823, 319] on div at bounding box center [428, 281] width 820 height 461
click at [880, 297] on div at bounding box center [870, 289] width 40 height 141
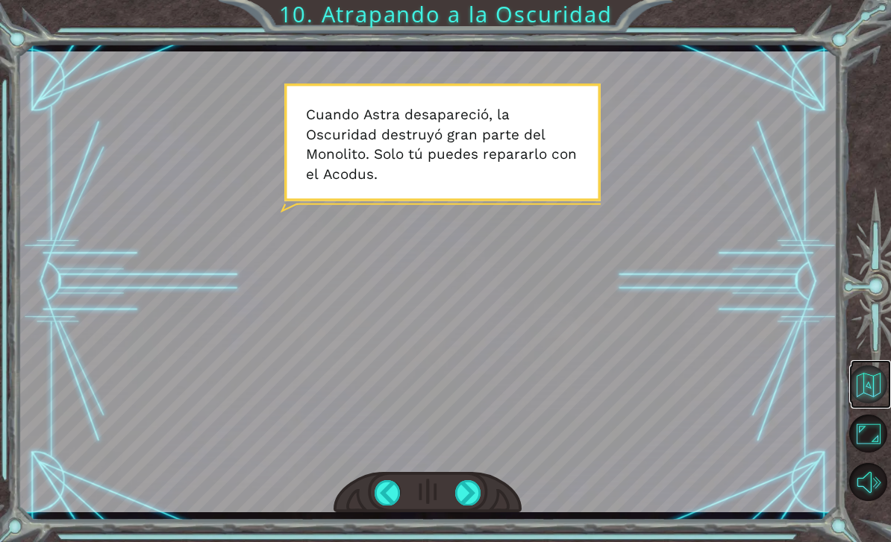
click at [869, 396] on button "Volver al mapa" at bounding box center [868, 385] width 38 height 38
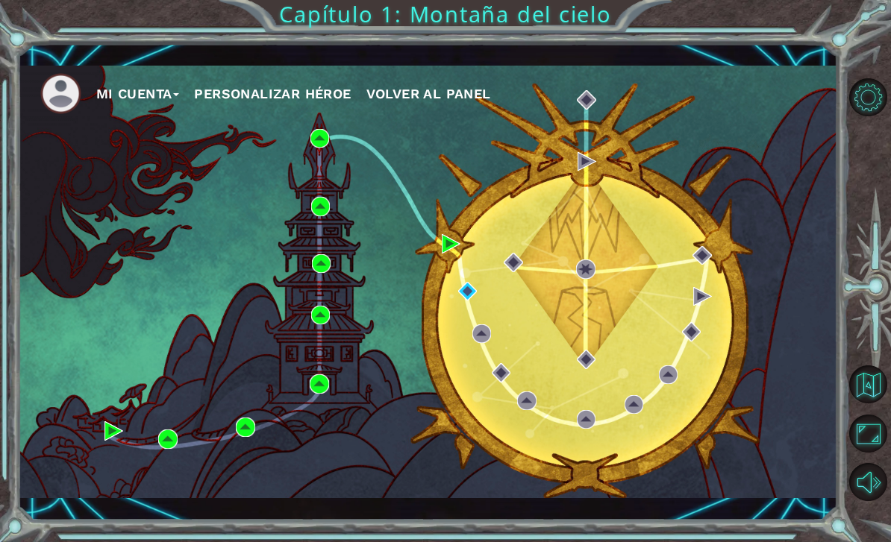
click at [285, 256] on div "Mi Cuenta Personalizar héroe Volver al panel" at bounding box center [428, 282] width 820 height 433
click at [400, 145] on div "Mi Cuenta Personalizar héroe Volver al panel" at bounding box center [428, 282] width 820 height 433
click at [401, 147] on div "Mi Cuenta Personalizar héroe Volver al panel" at bounding box center [428, 282] width 820 height 433
click at [482, 148] on div "Mi Cuenta Personalizar héroe Volver al panel" at bounding box center [428, 282] width 820 height 433
click at [439, 139] on div "Mi Cuenta Personalizar héroe Volver al panel" at bounding box center [428, 282] width 820 height 433
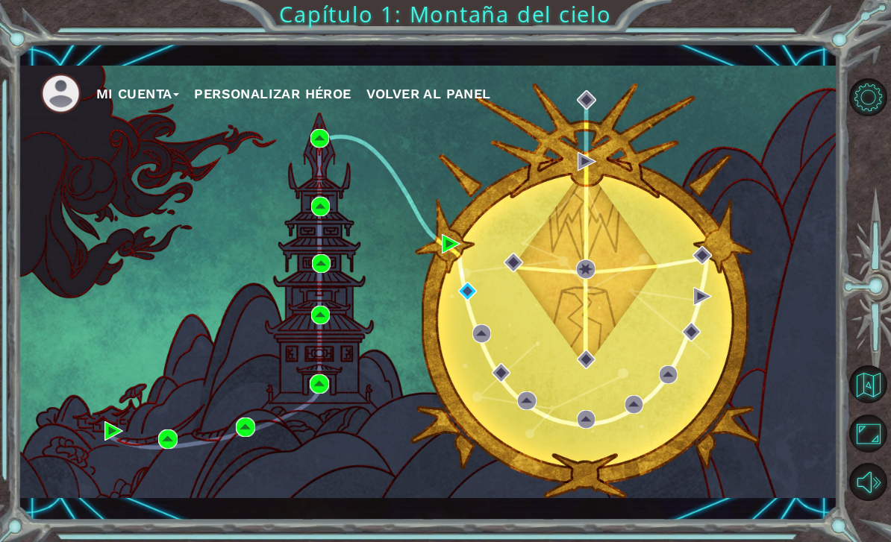
click at [409, 141] on div "Mi Cuenta Personalizar héroe Volver al panel" at bounding box center [428, 282] width 820 height 433
click at [465, 282] on img at bounding box center [467, 291] width 19 height 19
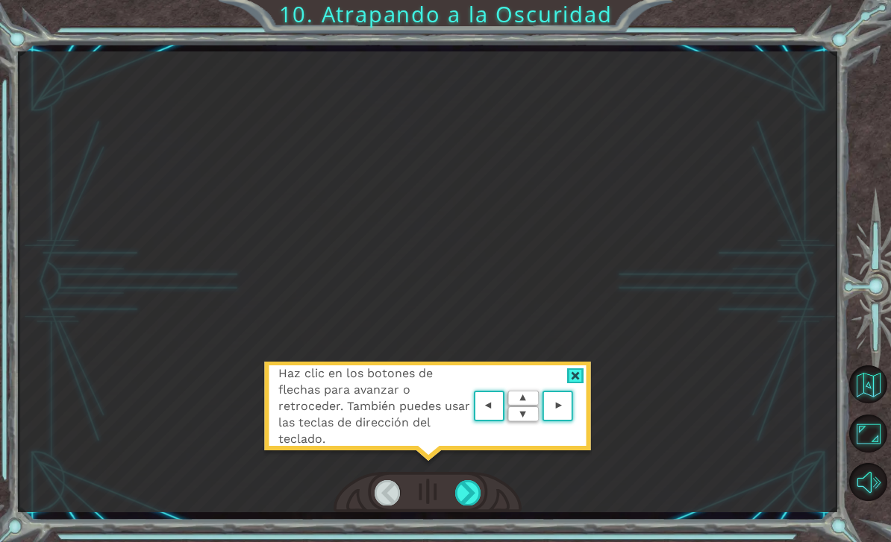
click at [578, 377] on div at bounding box center [575, 377] width 17 height 16
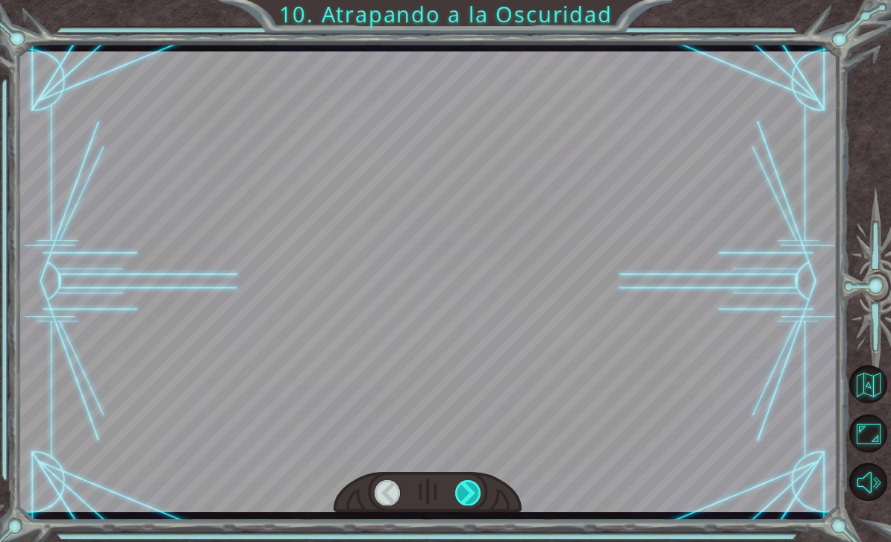
click at [466, 495] on div at bounding box center [468, 492] width 26 height 25
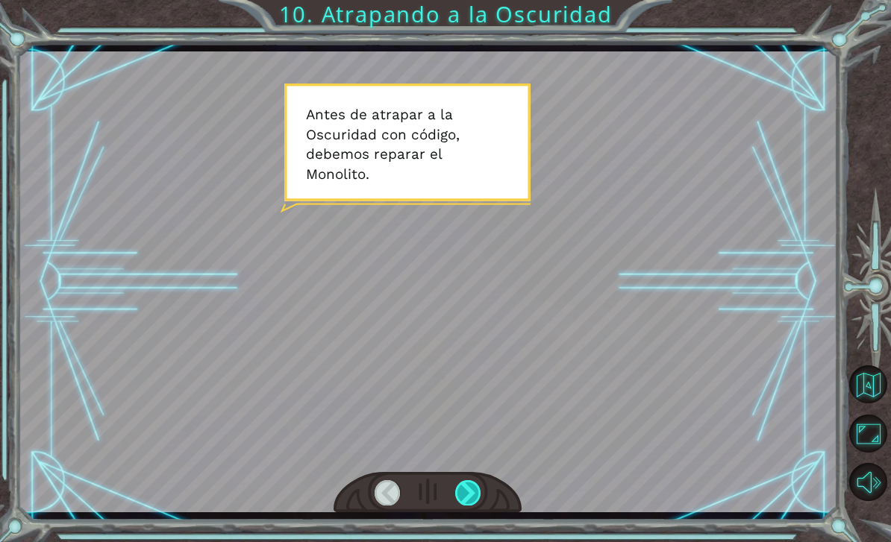
click at [470, 489] on div at bounding box center [468, 492] width 26 height 25
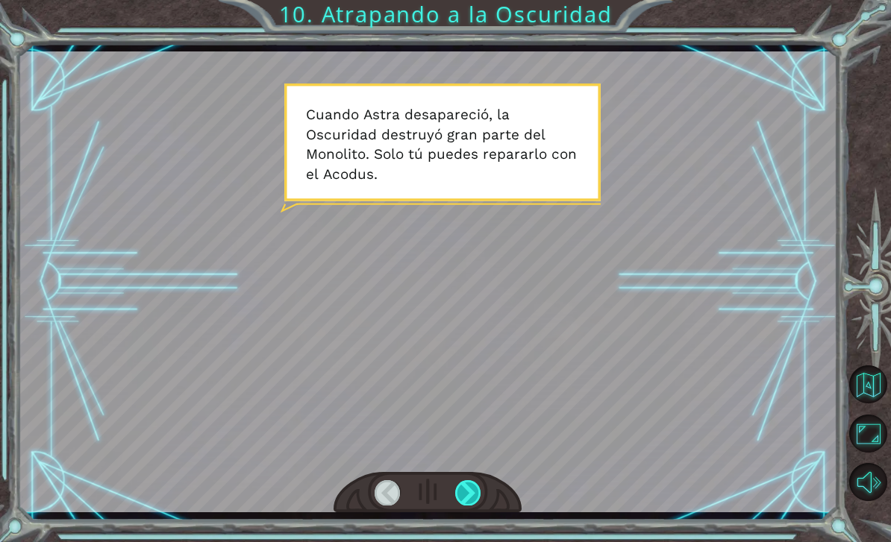
click at [468, 494] on div at bounding box center [468, 492] width 26 height 25
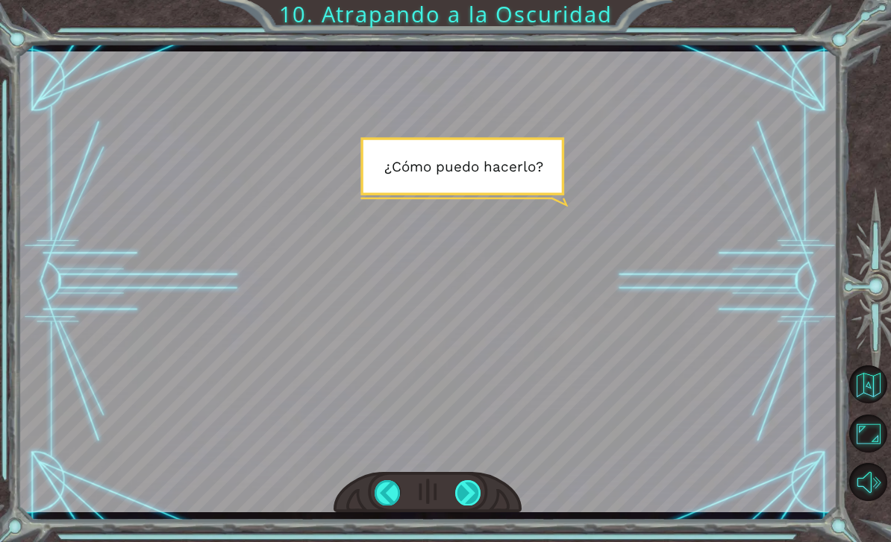
click at [470, 491] on div at bounding box center [468, 492] width 26 height 25
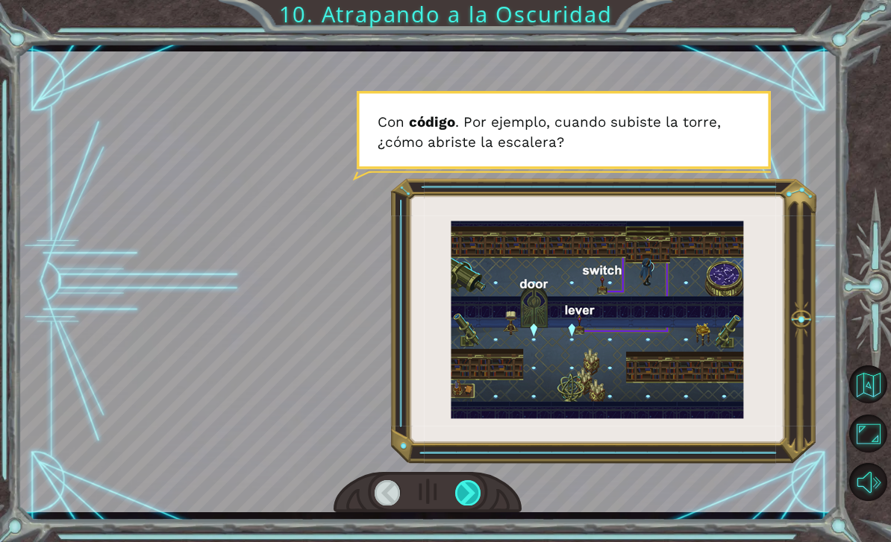
click at [471, 490] on div at bounding box center [468, 492] width 26 height 25
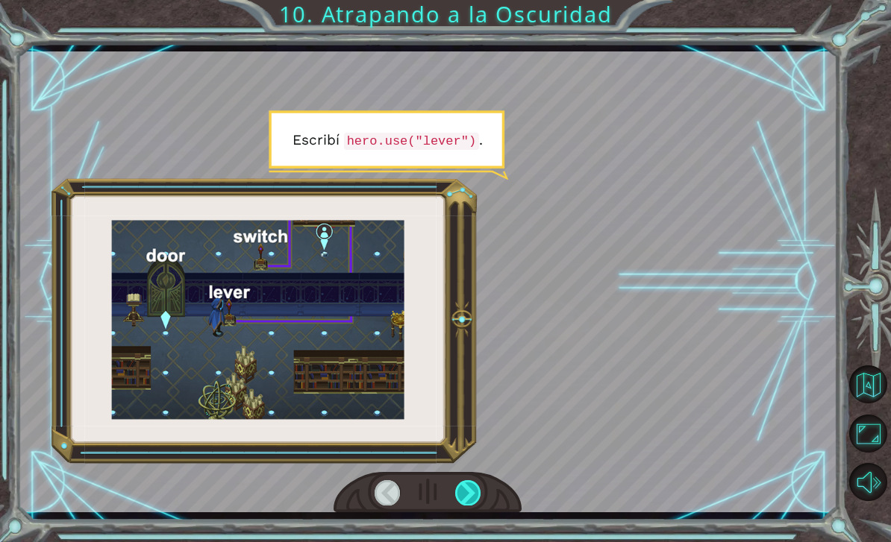
click at [471, 489] on div at bounding box center [468, 492] width 26 height 25
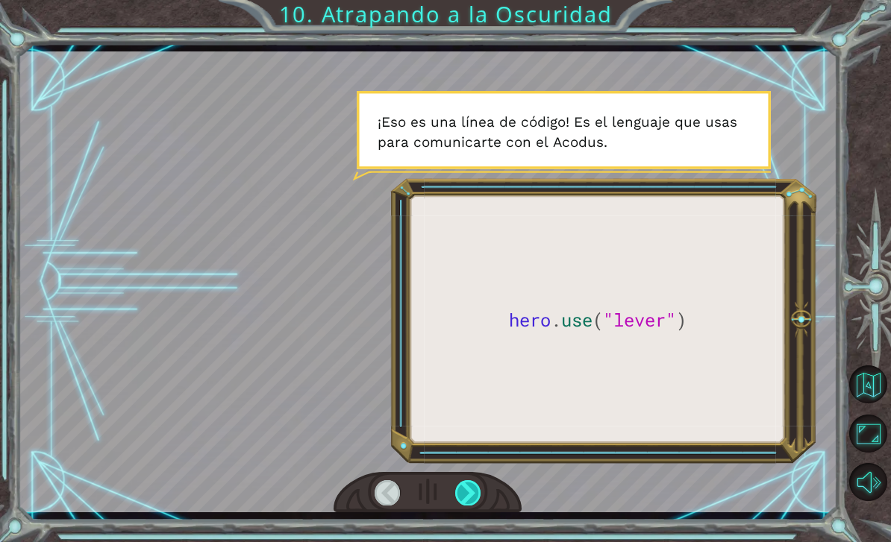
click at [467, 492] on div at bounding box center [468, 492] width 26 height 25
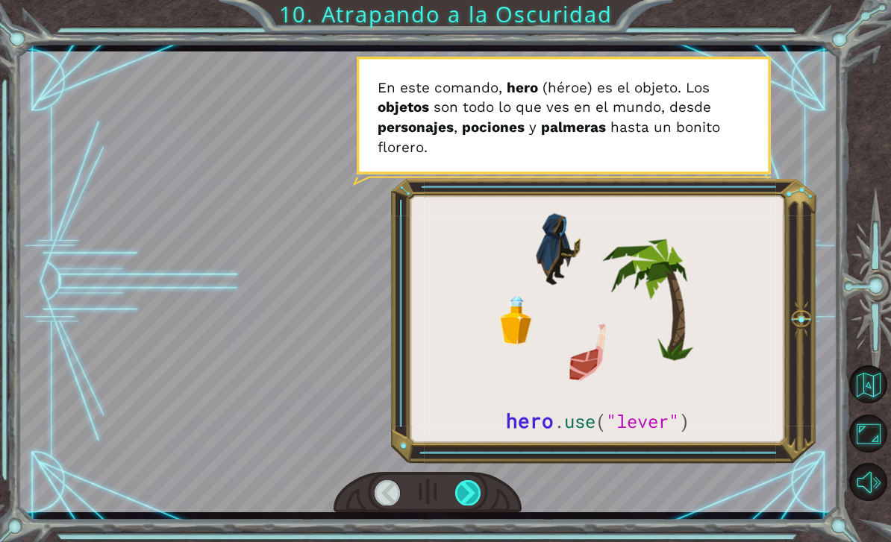
click at [468, 493] on div at bounding box center [468, 492] width 26 height 25
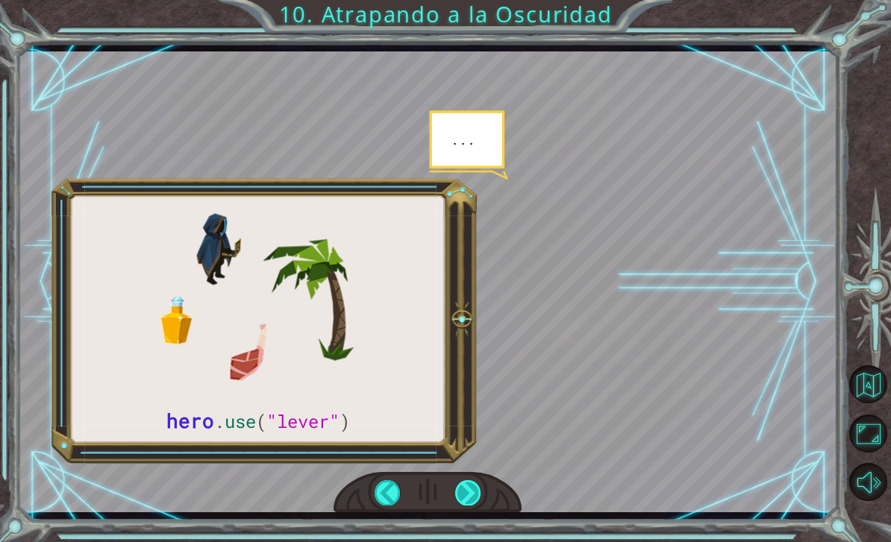
click at [469, 494] on div at bounding box center [468, 492] width 26 height 25
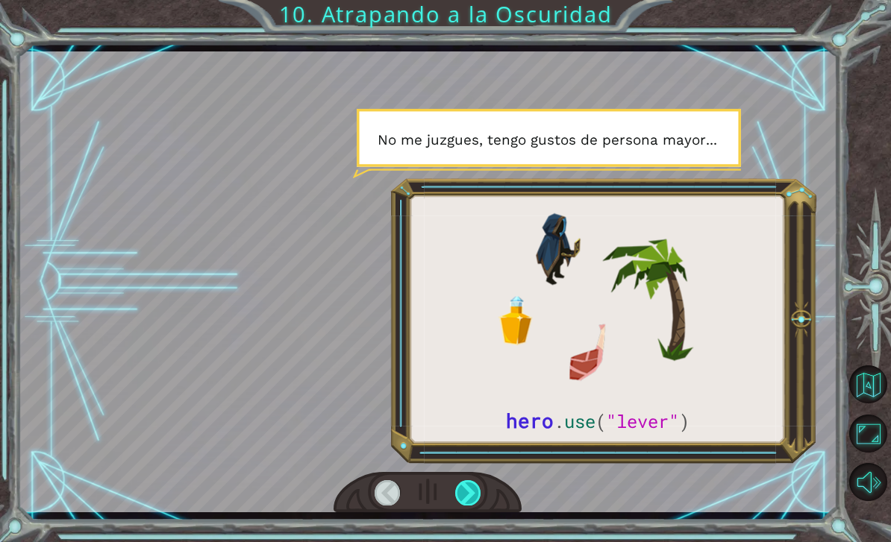
click at [469, 493] on div at bounding box center [468, 492] width 26 height 25
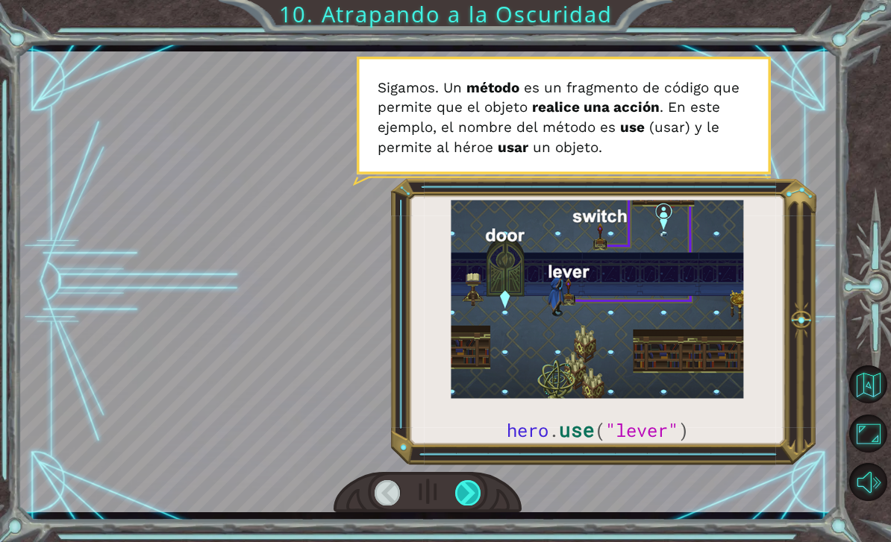
click at [469, 493] on div at bounding box center [468, 492] width 26 height 25
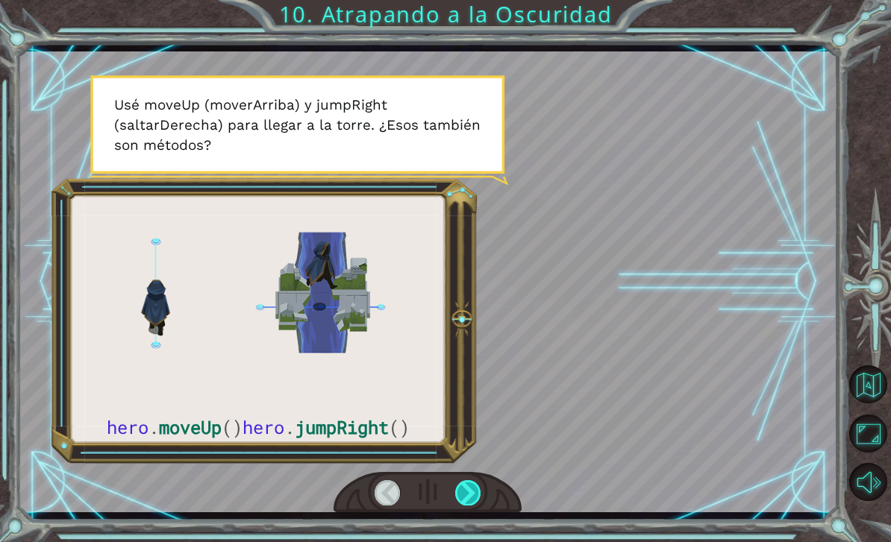
click at [469, 492] on div at bounding box center [468, 492] width 26 height 25
